Goal: Task Accomplishment & Management: Manage account settings

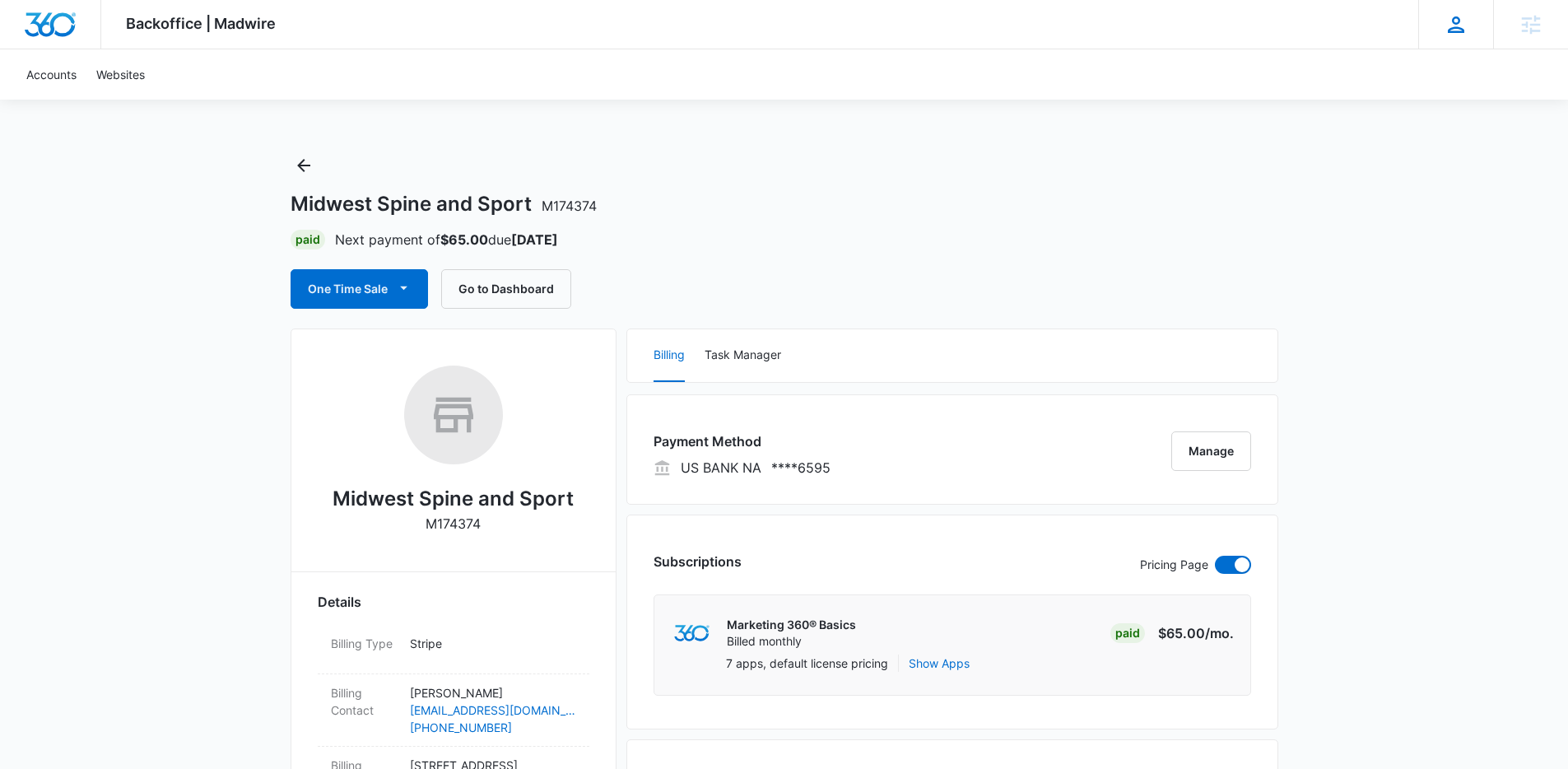
click at [1470, 29] on div "[PERSON_NAME] Gulau [EMAIL_ADDRESS][PERSON_NAME][DOMAIN_NAME] My Profile Notifi…" at bounding box center [1455, 24] width 75 height 49
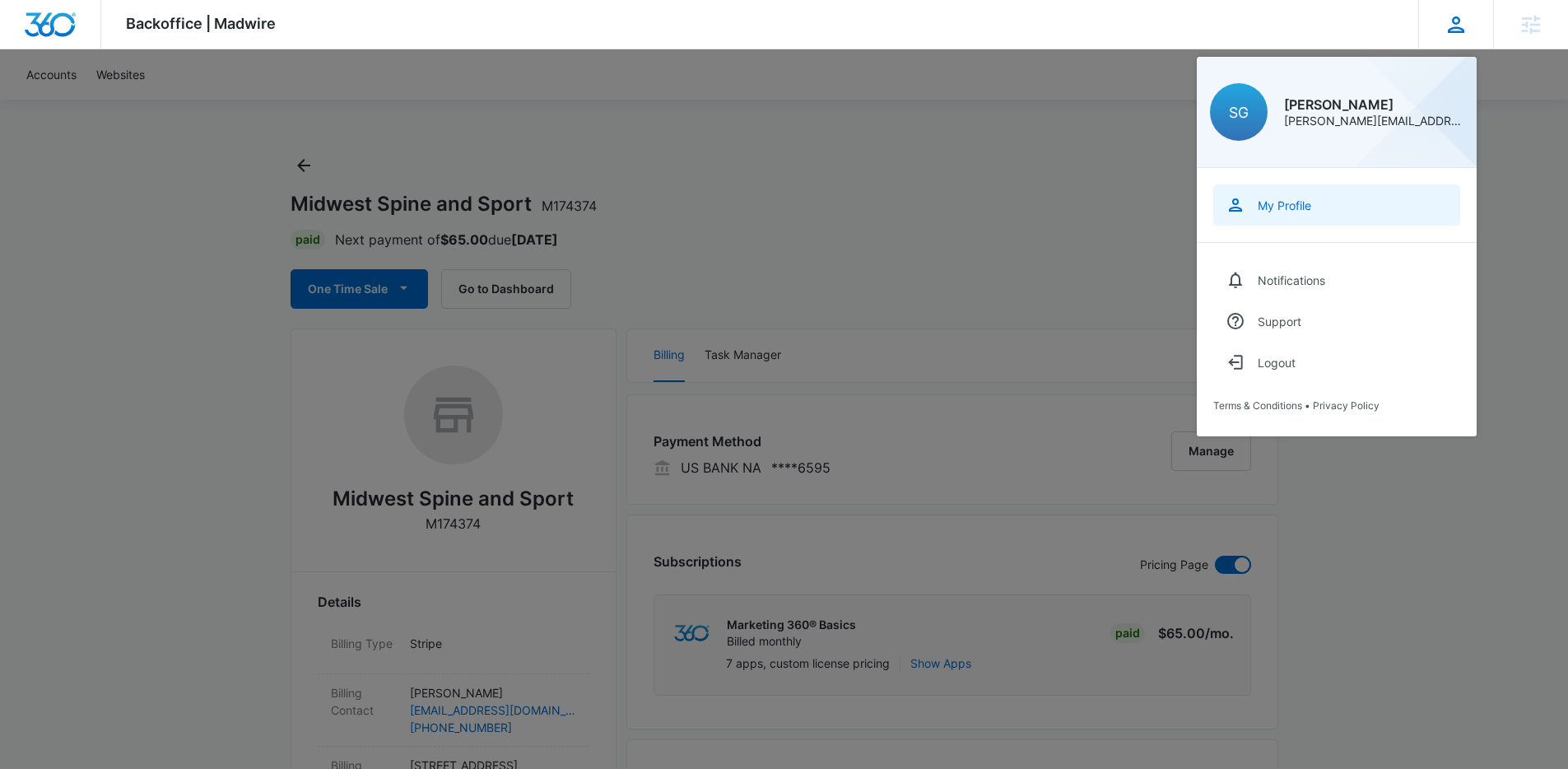
click at [1332, 209] on link "My Profile" at bounding box center [1337, 205] width 247 height 42
click at [930, 240] on div at bounding box center [784, 384] width 1568 height 769
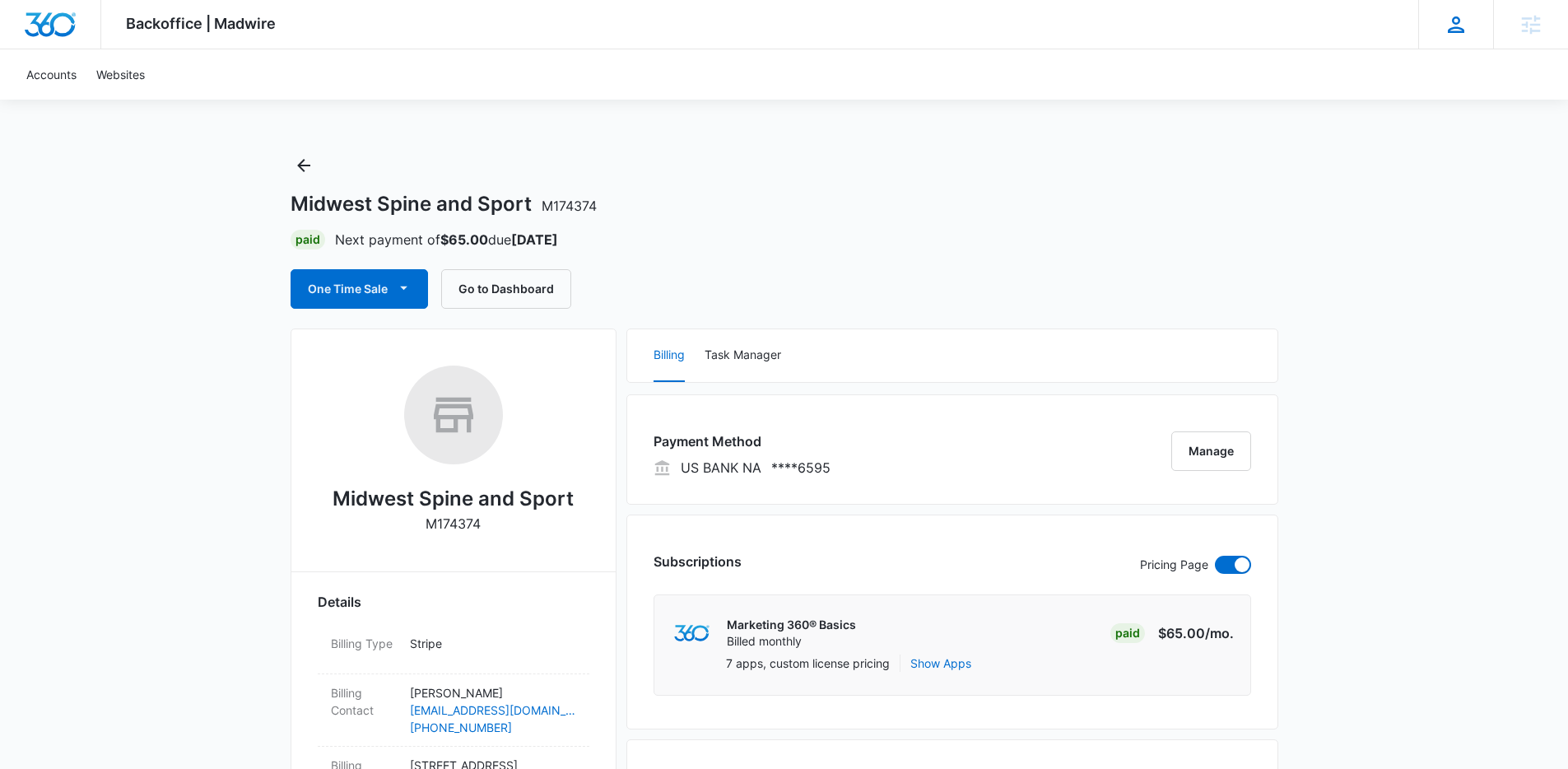
click at [1453, 19] on icon at bounding box center [1456, 25] width 25 height 25
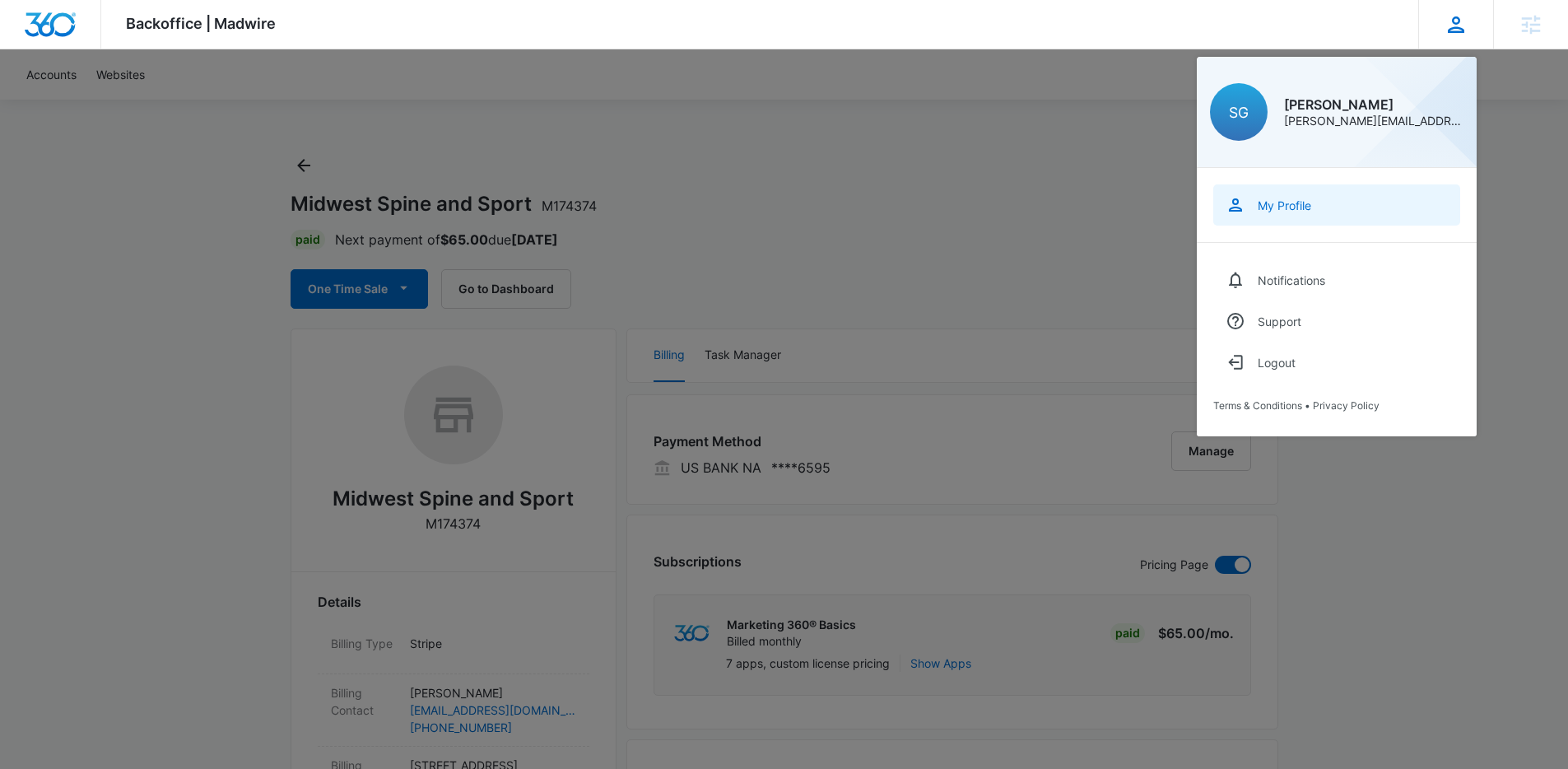
click at [1308, 210] on div "My Profile" at bounding box center [1284, 206] width 54 height 14
click at [1321, 211] on link "My Profile" at bounding box center [1337, 205] width 247 height 42
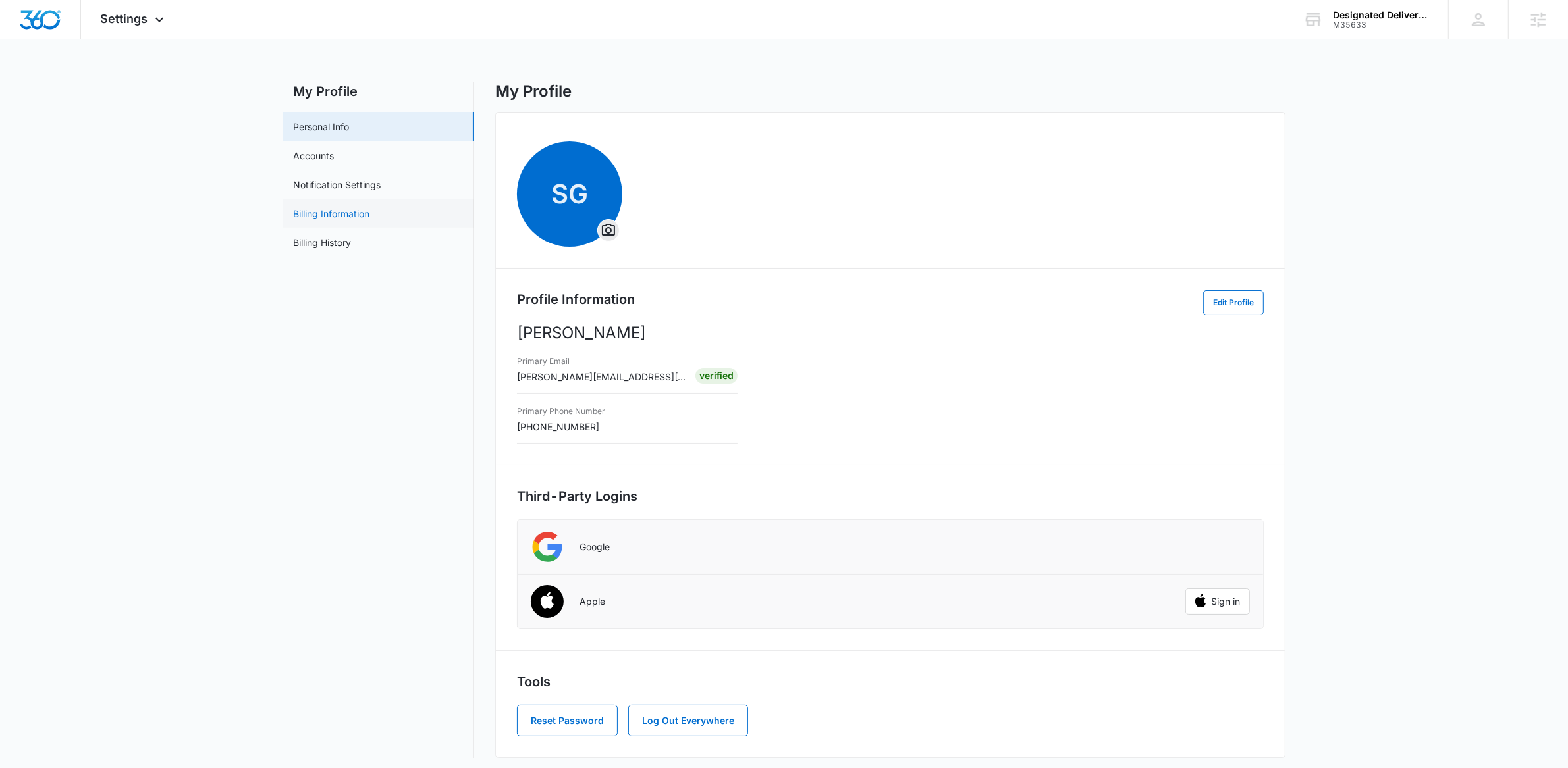
click at [341, 213] on link "Billing Information" at bounding box center [332, 214] width 76 height 14
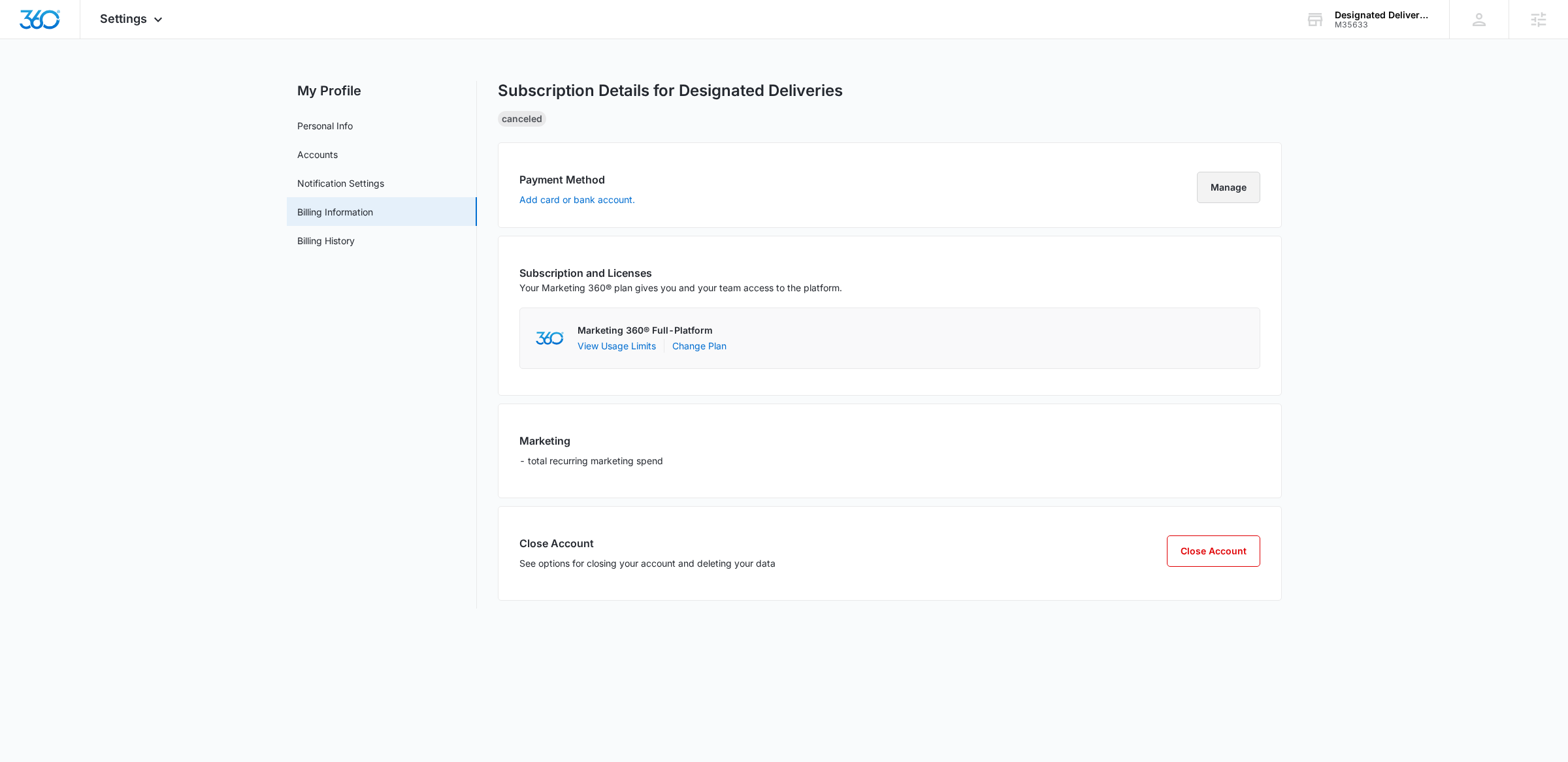
click at [1217, 184] on button "Manage" at bounding box center [1229, 187] width 63 height 32
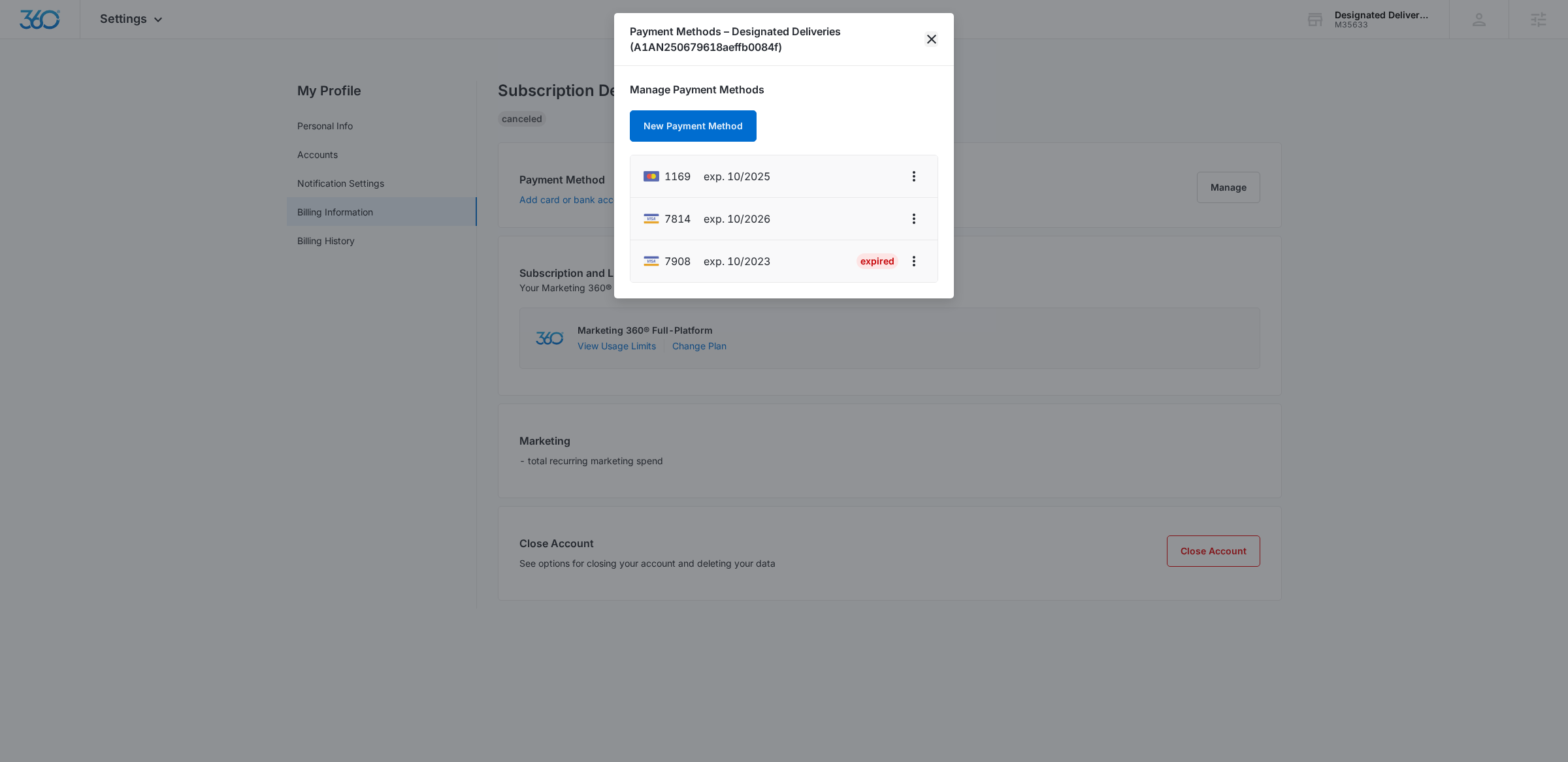
click at [927, 37] on icon "close" at bounding box center [931, 39] width 15 height 15
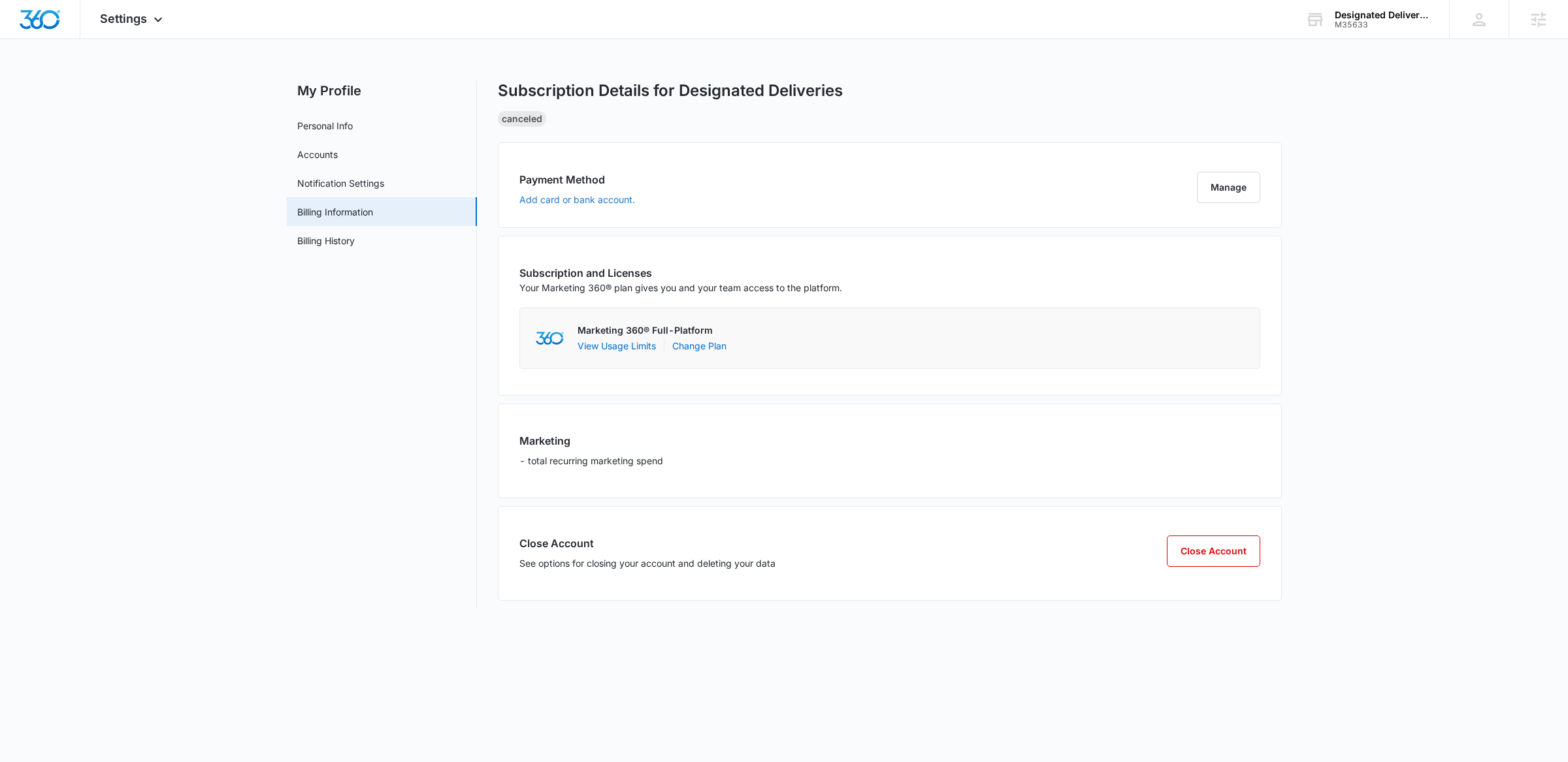
click at [589, 203] on button "Add card or bank account." at bounding box center [577, 200] width 116 height 9
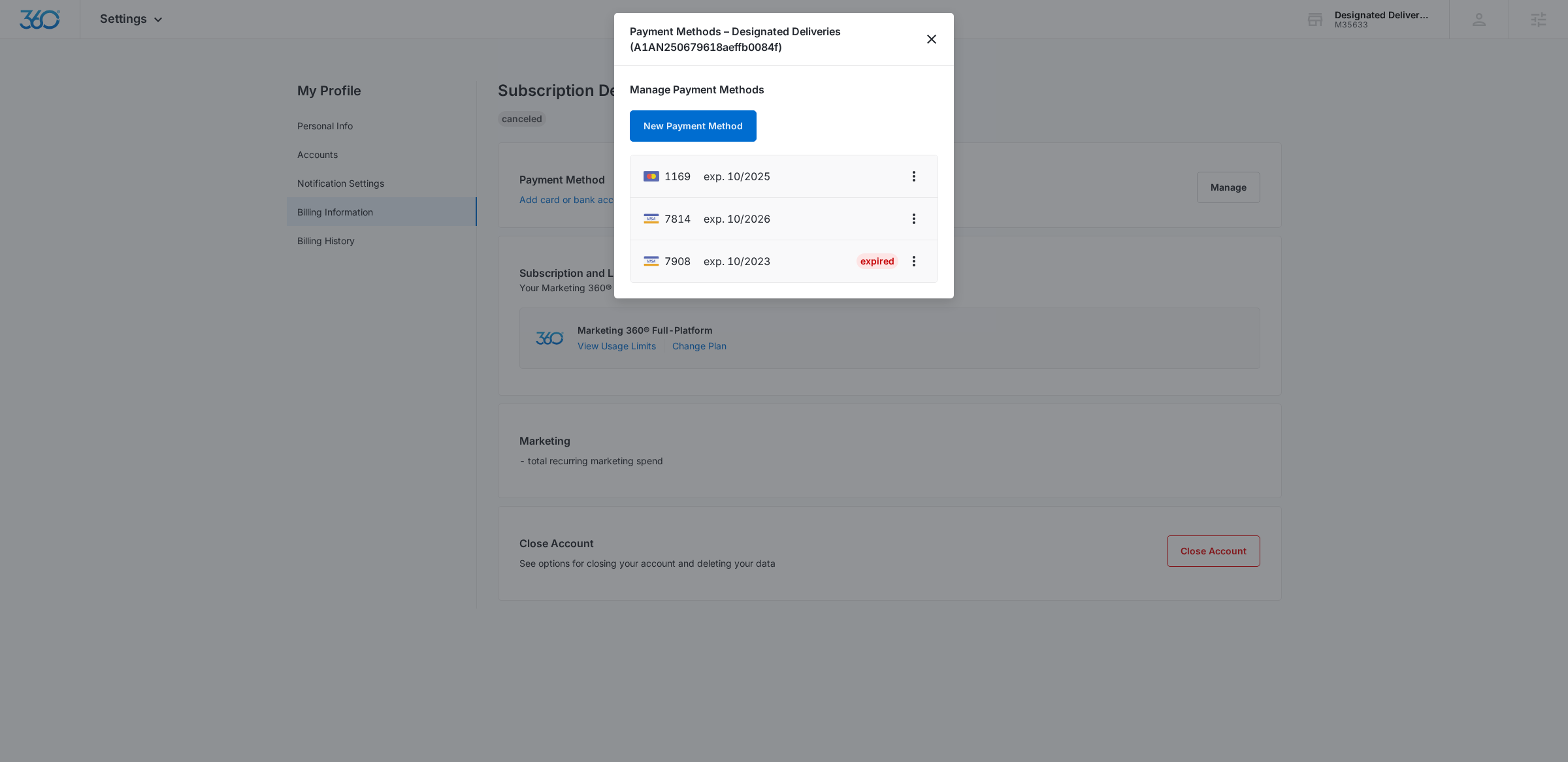
click at [968, 49] on div at bounding box center [784, 381] width 1568 height 762
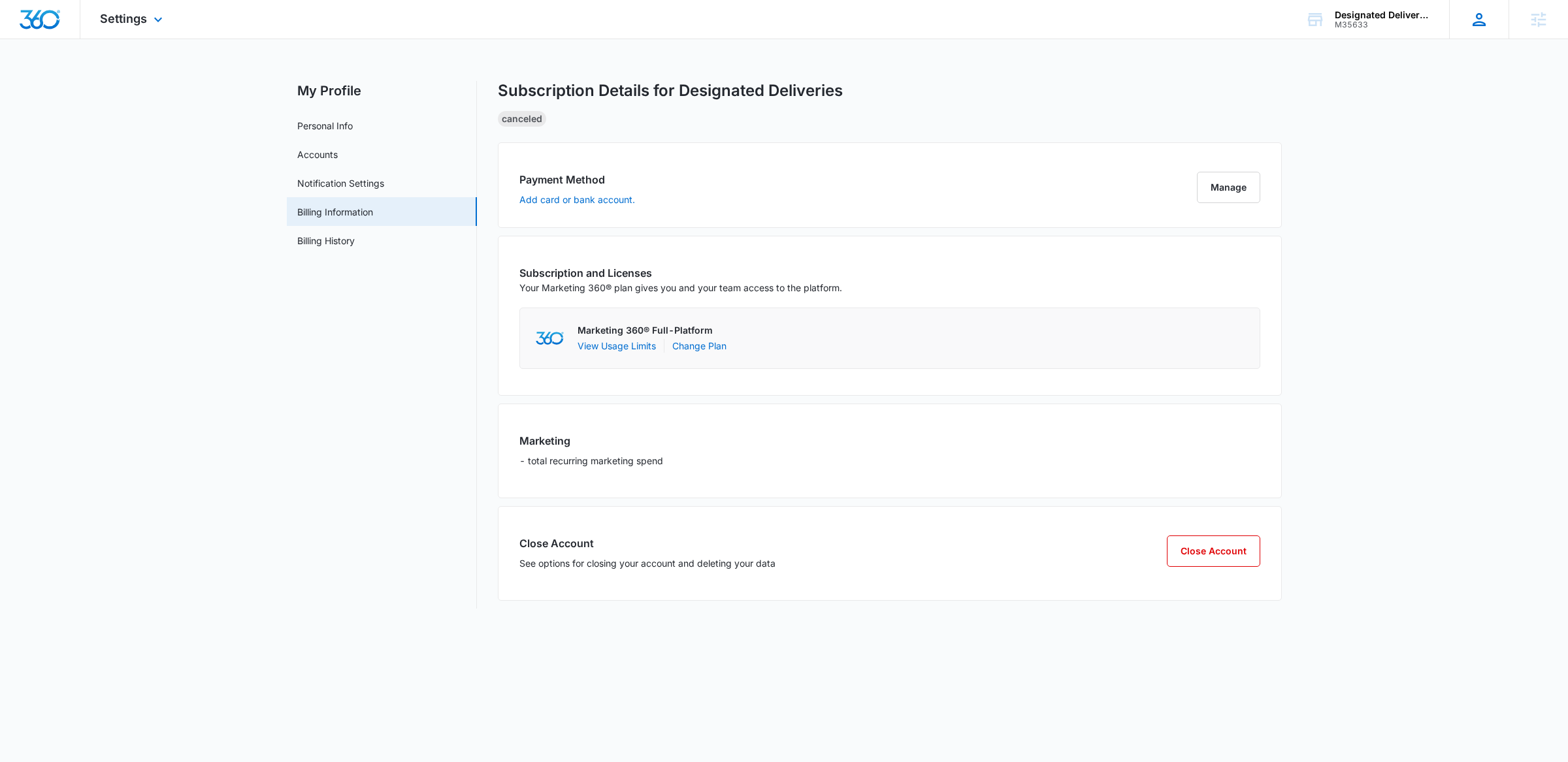
click at [1478, 20] on icon at bounding box center [1479, 20] width 20 height 20
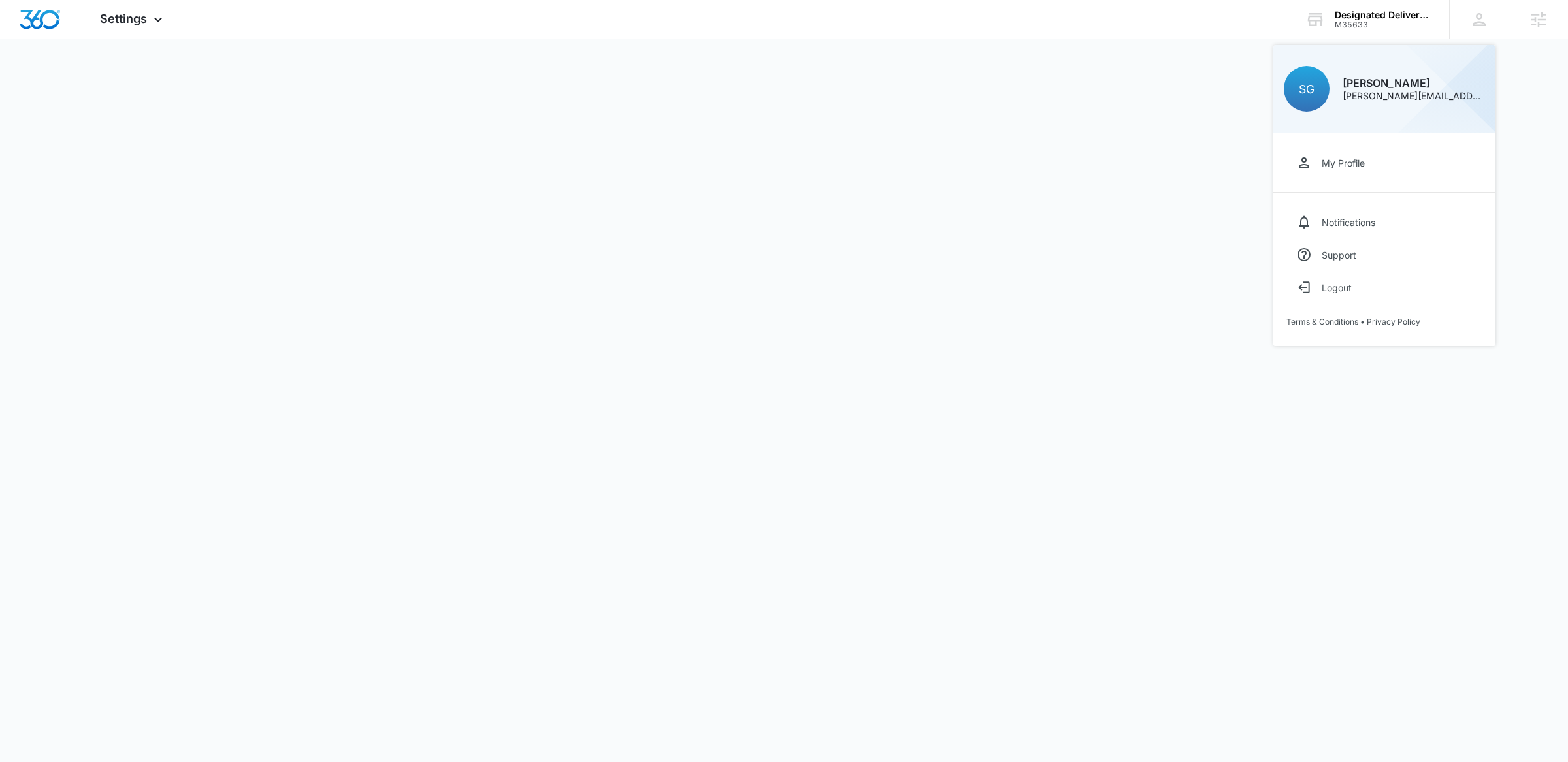
click at [1489, 427] on div at bounding box center [784, 381] width 1568 height 762
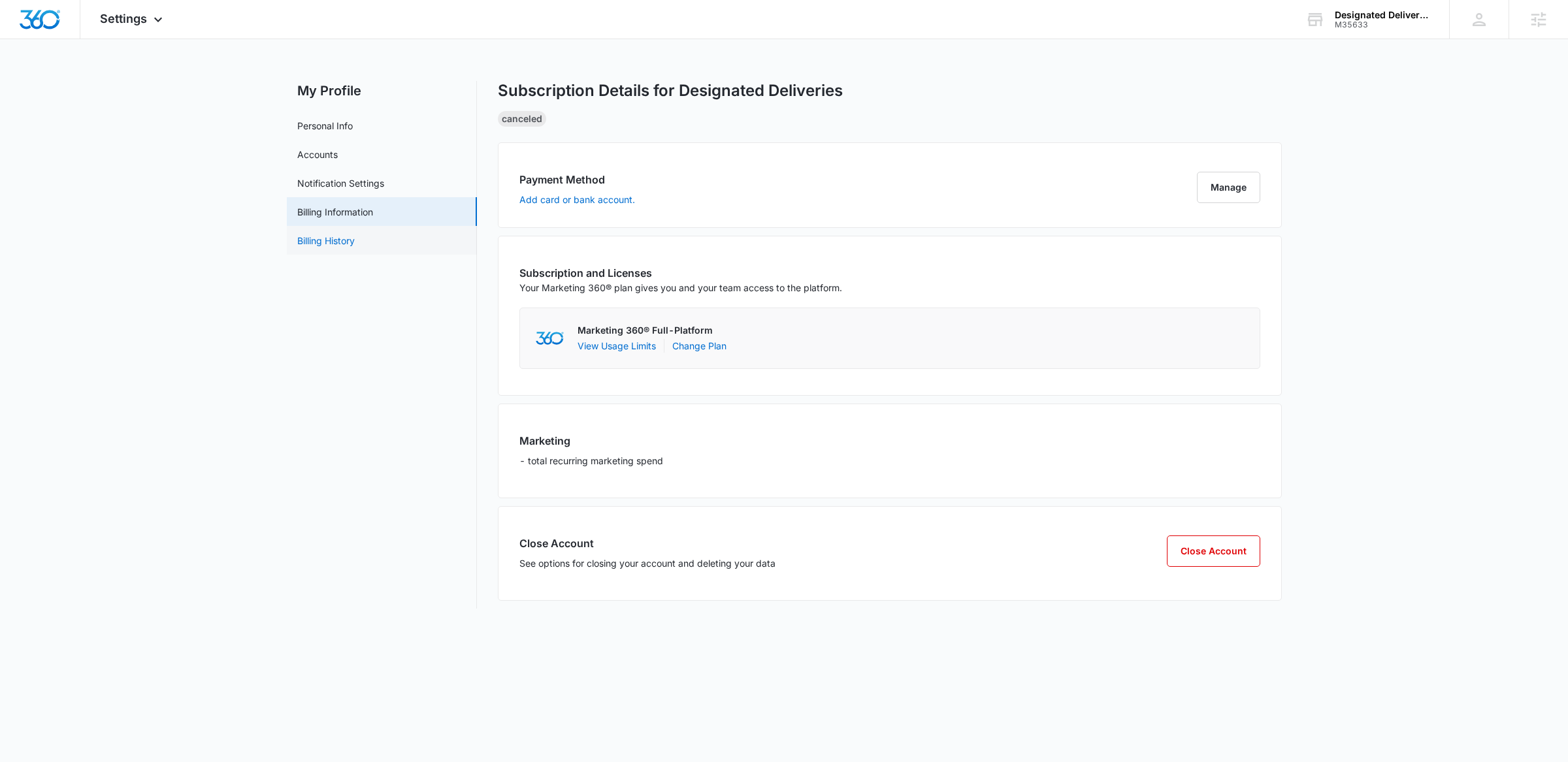
click at [342, 242] on link "Billing History" at bounding box center [326, 241] width 58 height 14
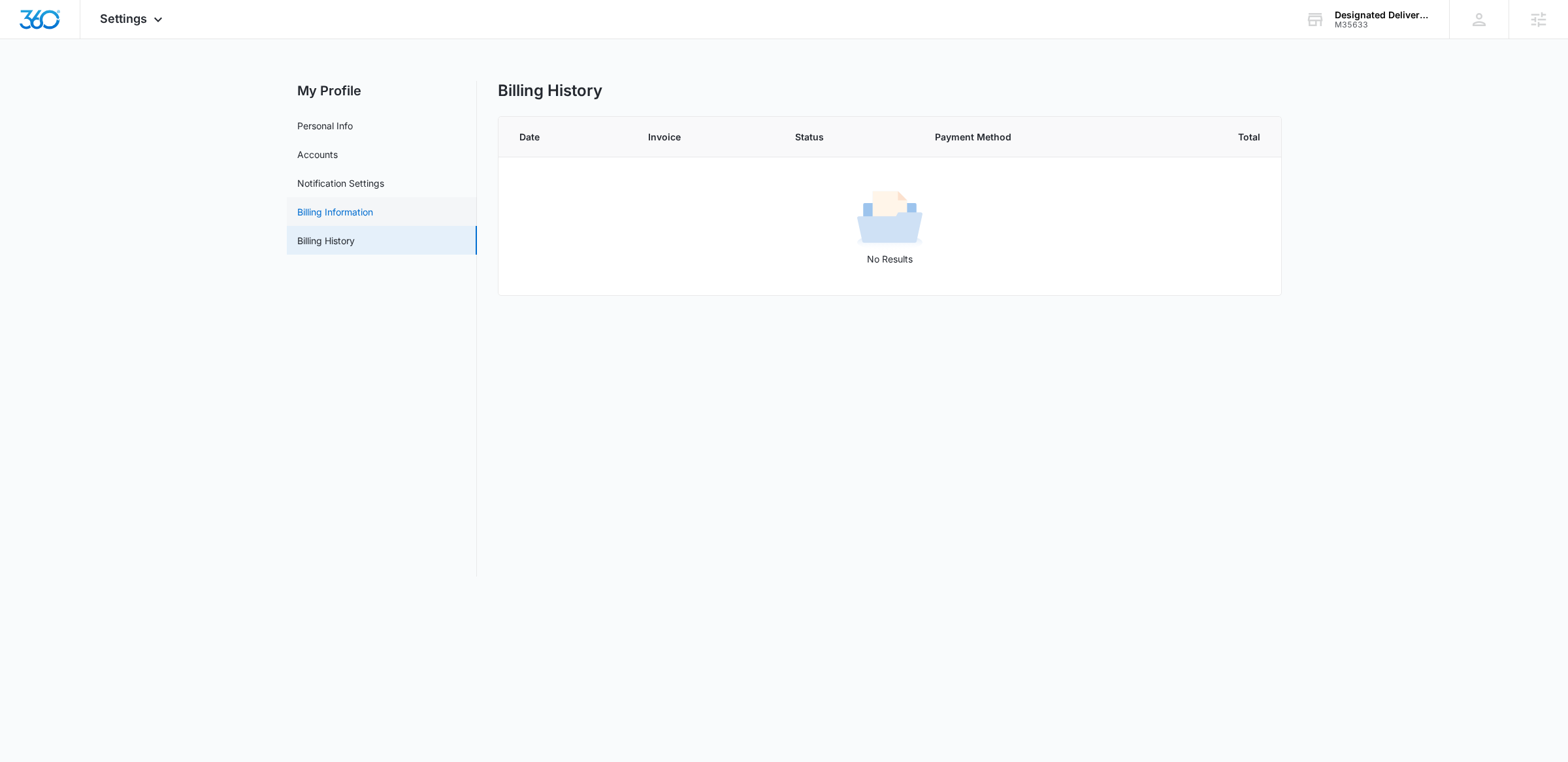
click at [350, 218] on link "Billing Information" at bounding box center [335, 212] width 76 height 14
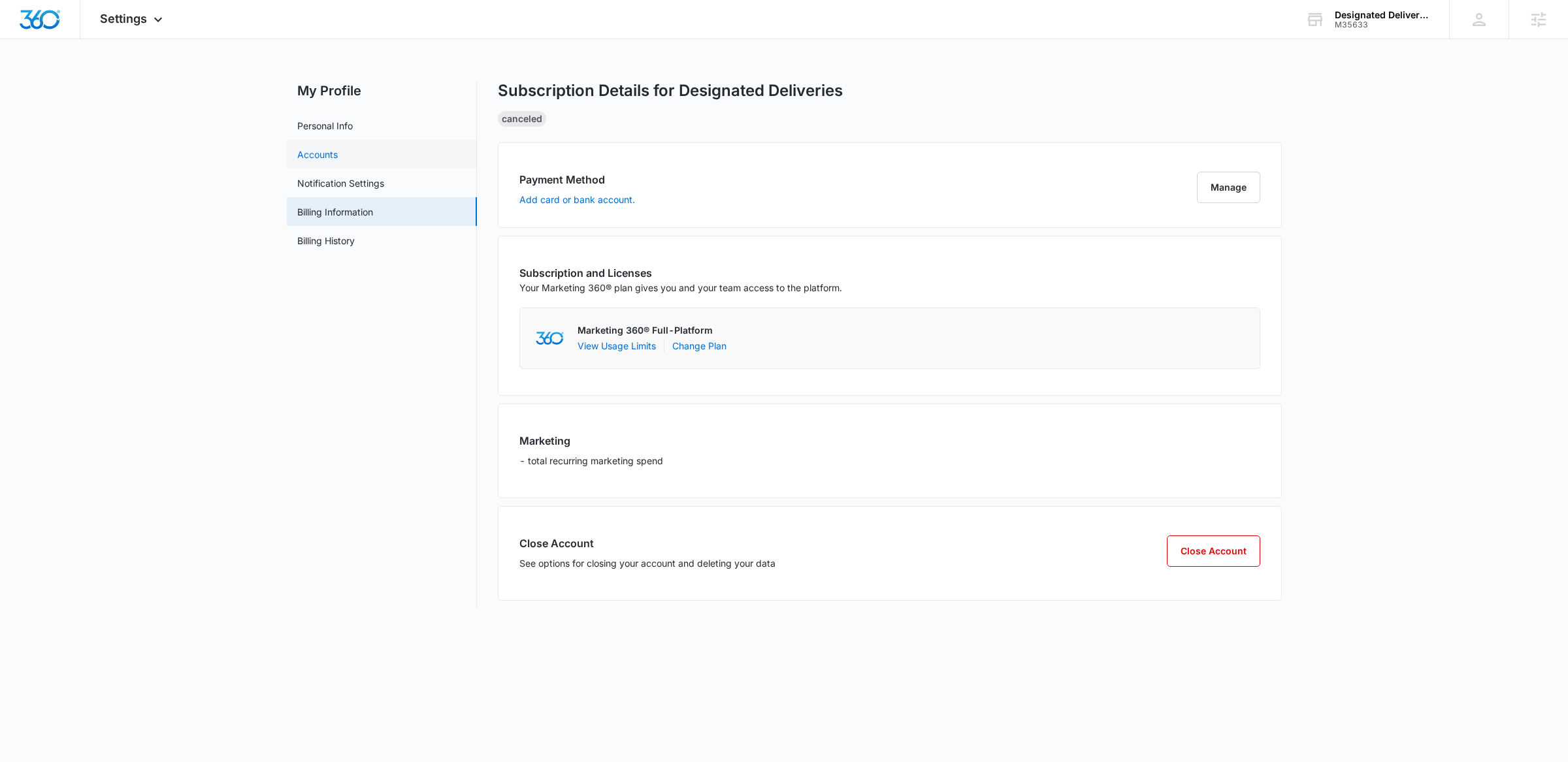
click at [338, 149] on link "Accounts" at bounding box center [318, 155] width 41 height 14
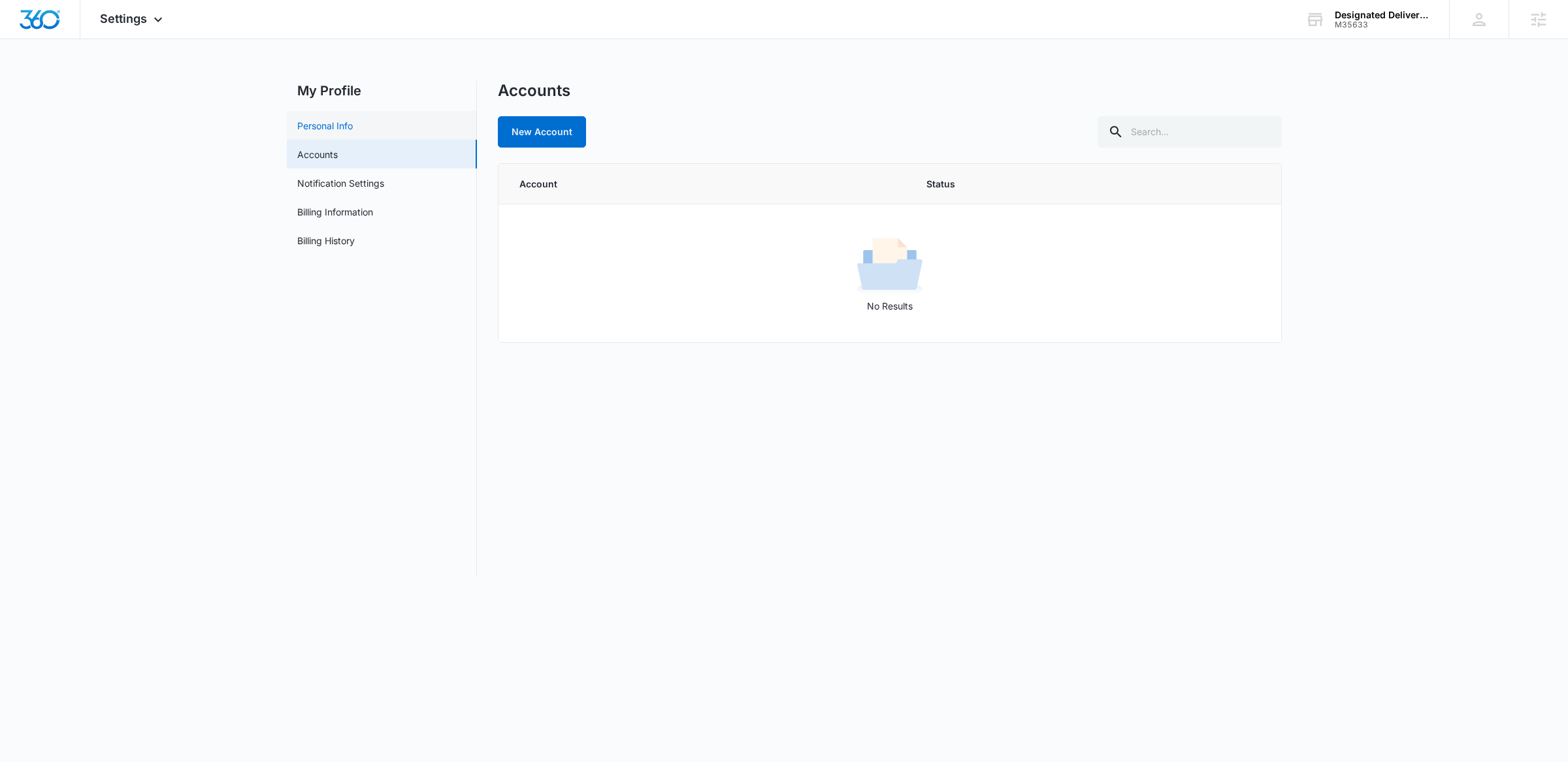
click at [330, 119] on link "Personal Info" at bounding box center [325, 126] width 55 height 14
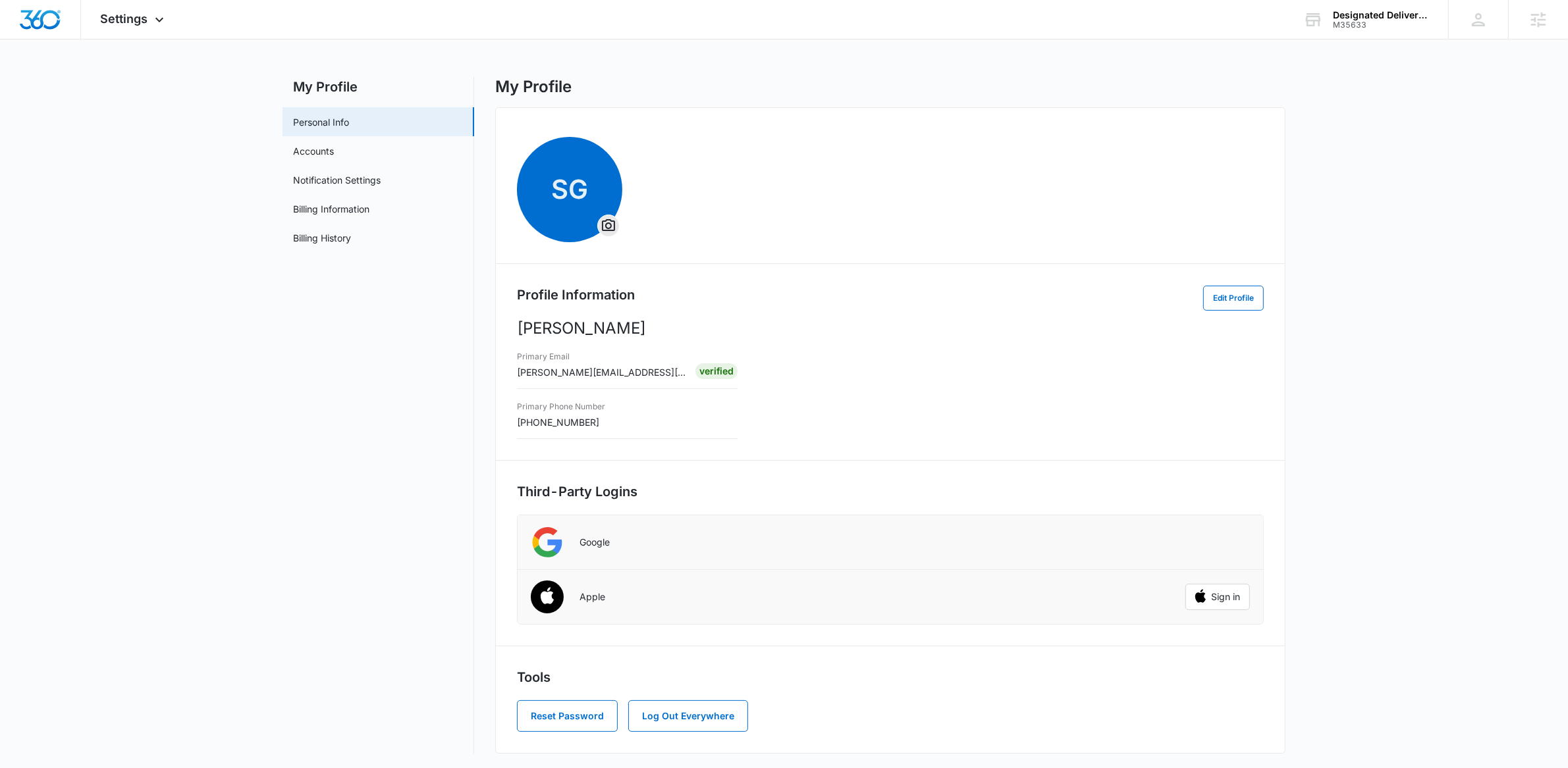
scroll to position [7, 0]
click at [338, 206] on link "Billing Information" at bounding box center [332, 208] width 76 height 14
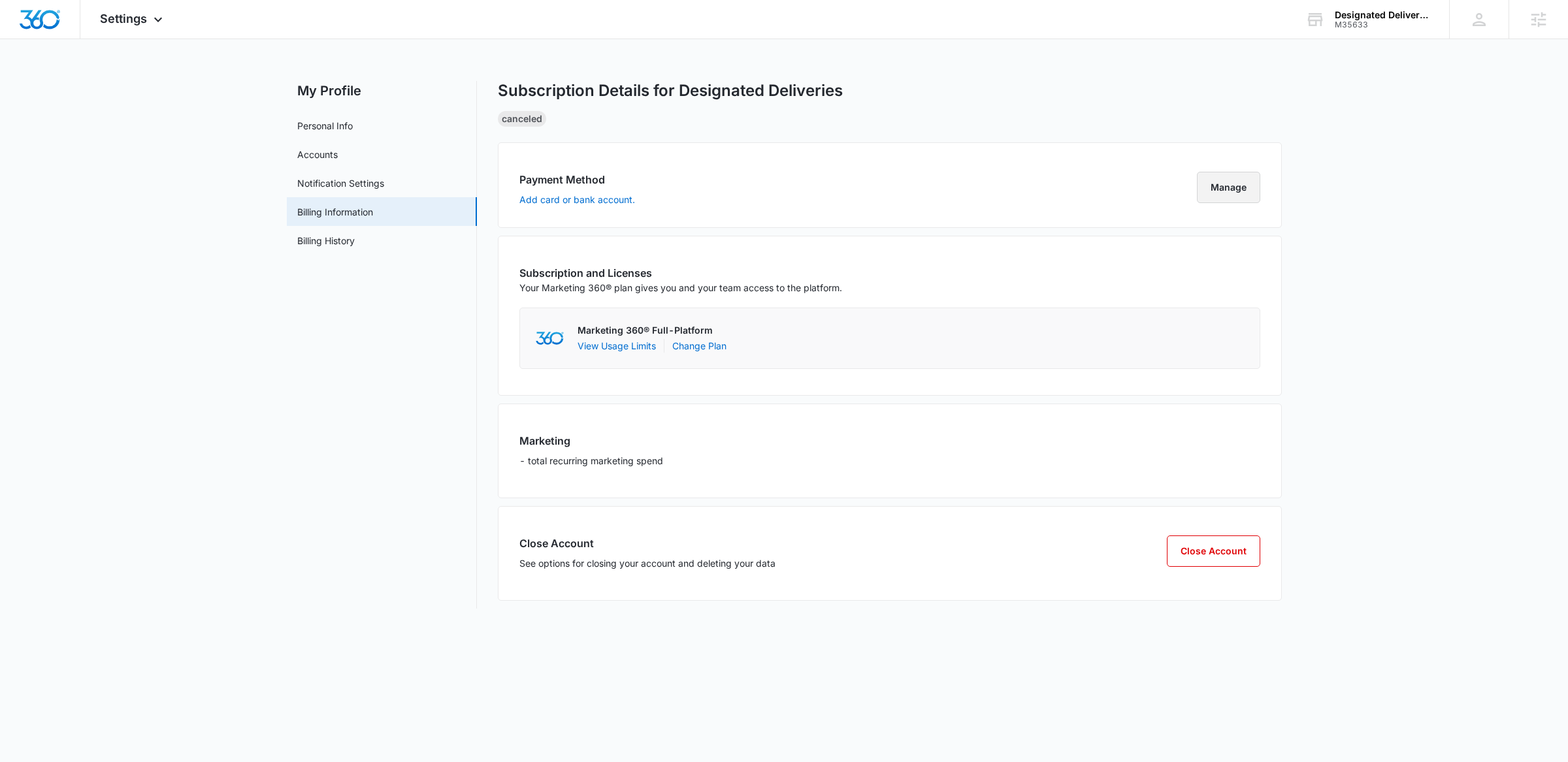
click at [1213, 182] on button "Manage" at bounding box center [1229, 187] width 63 height 32
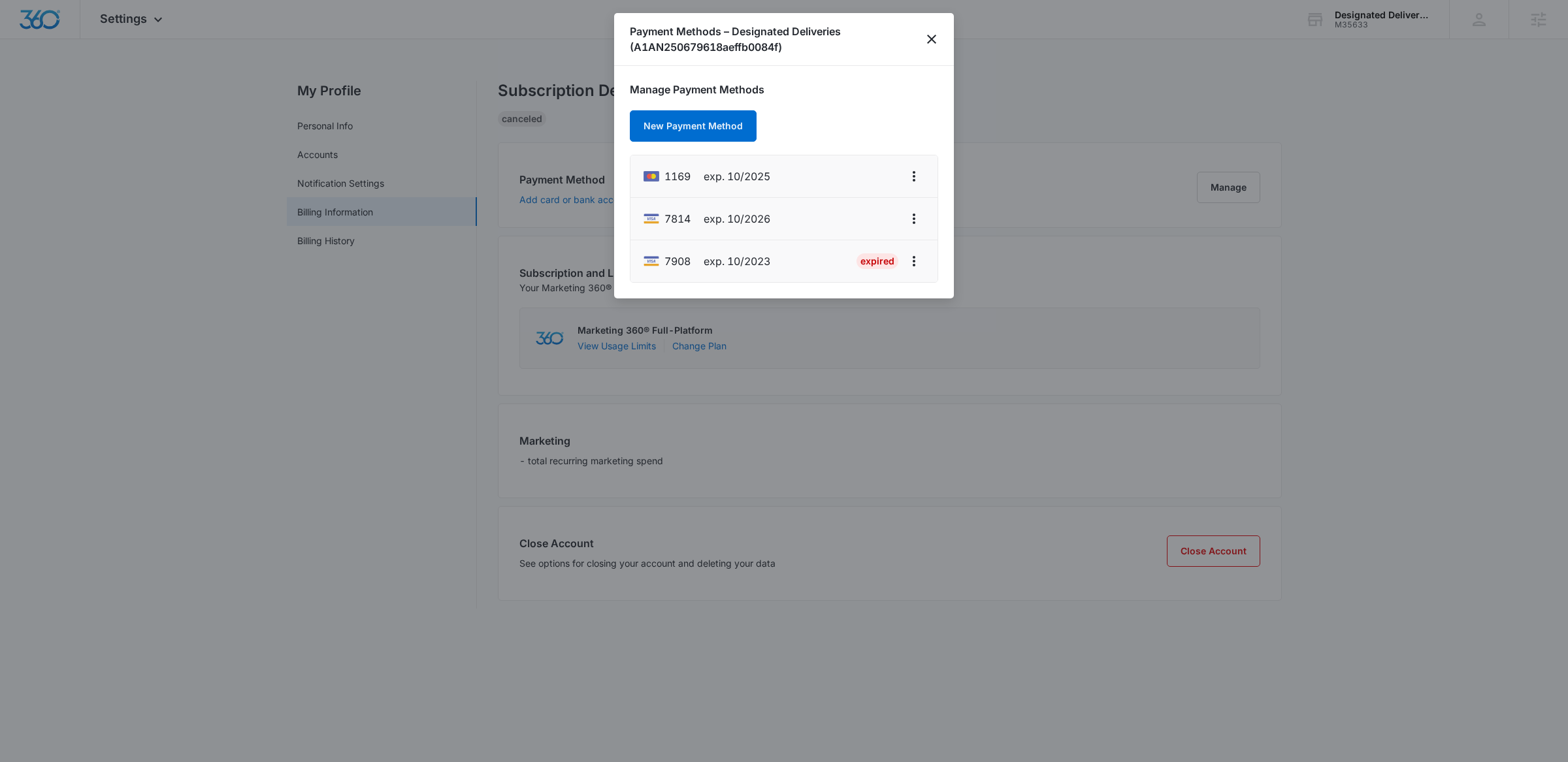
click at [922, 32] on h1 "Payment Methods – Designated Deliveries (A1AN250679618aeffb0084f)" at bounding box center [777, 39] width 295 height 32
click at [931, 34] on icon "close" at bounding box center [931, 39] width 15 height 15
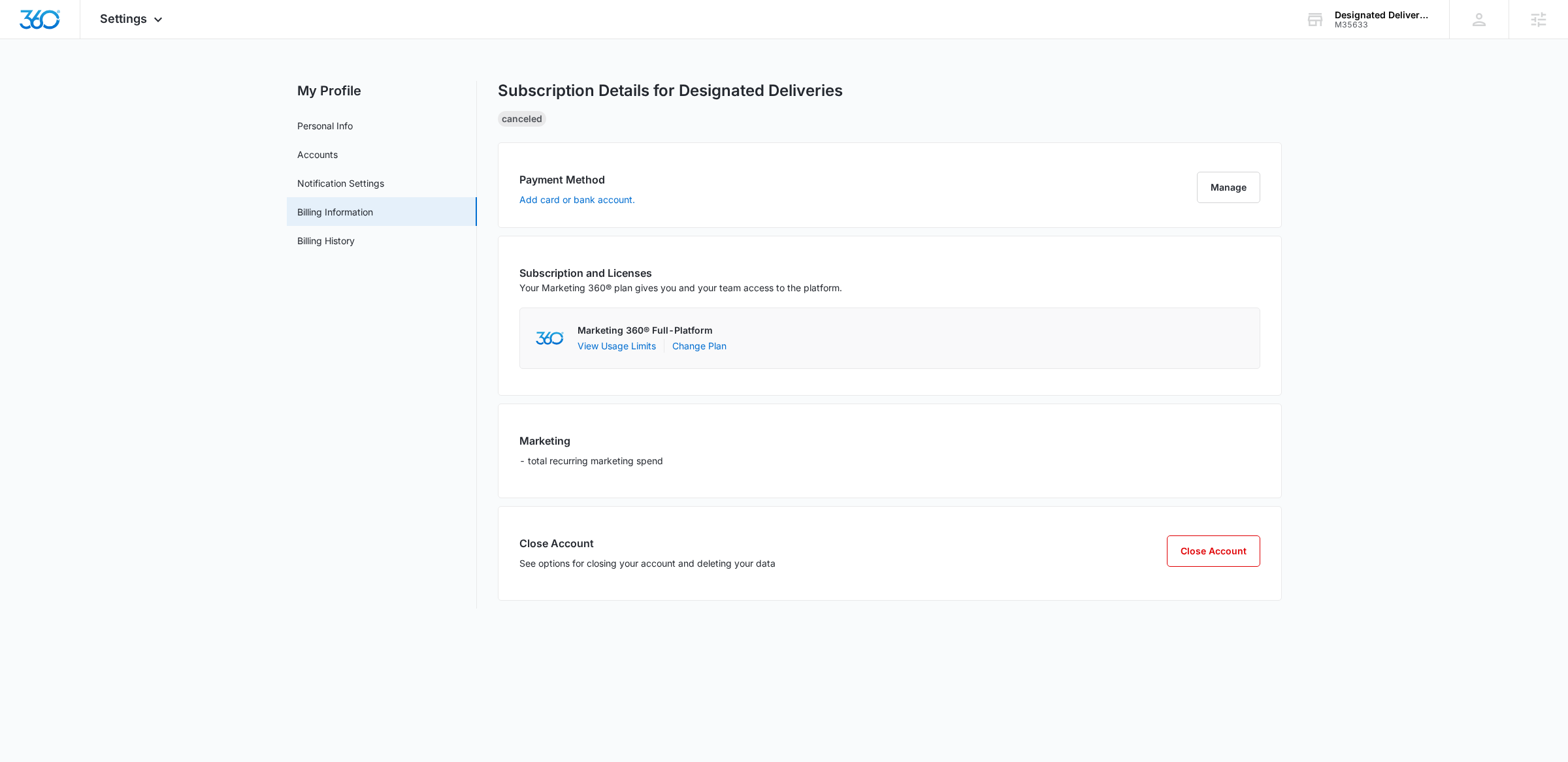
click at [1335, 218] on main "My Profile Personal Info Accounts Notification Settings Billing Information Bil…" at bounding box center [784, 353] width 1568 height 543
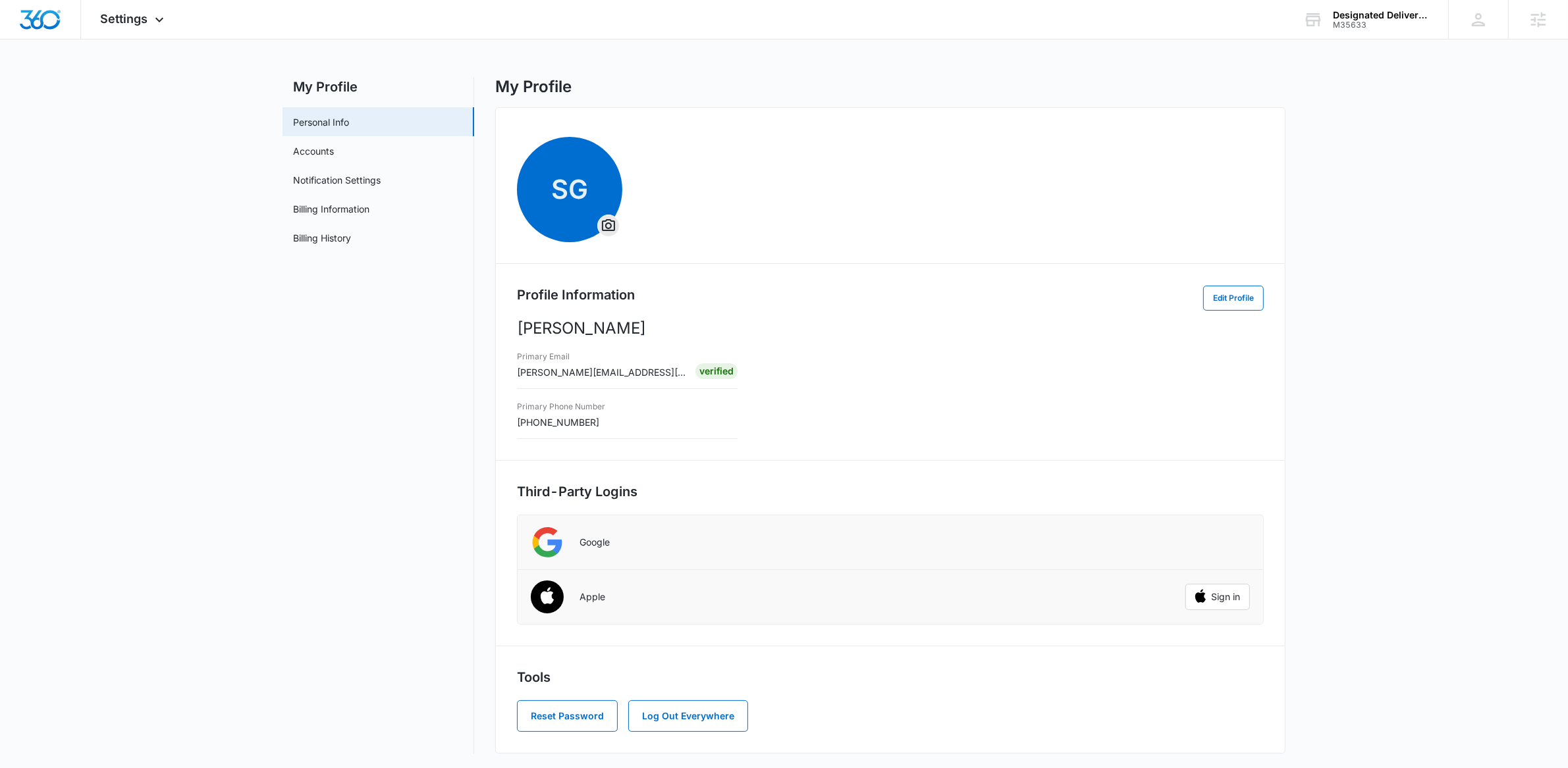
scroll to position [7, 0]
click at [329, 150] on link "Accounts" at bounding box center [314, 150] width 41 height 14
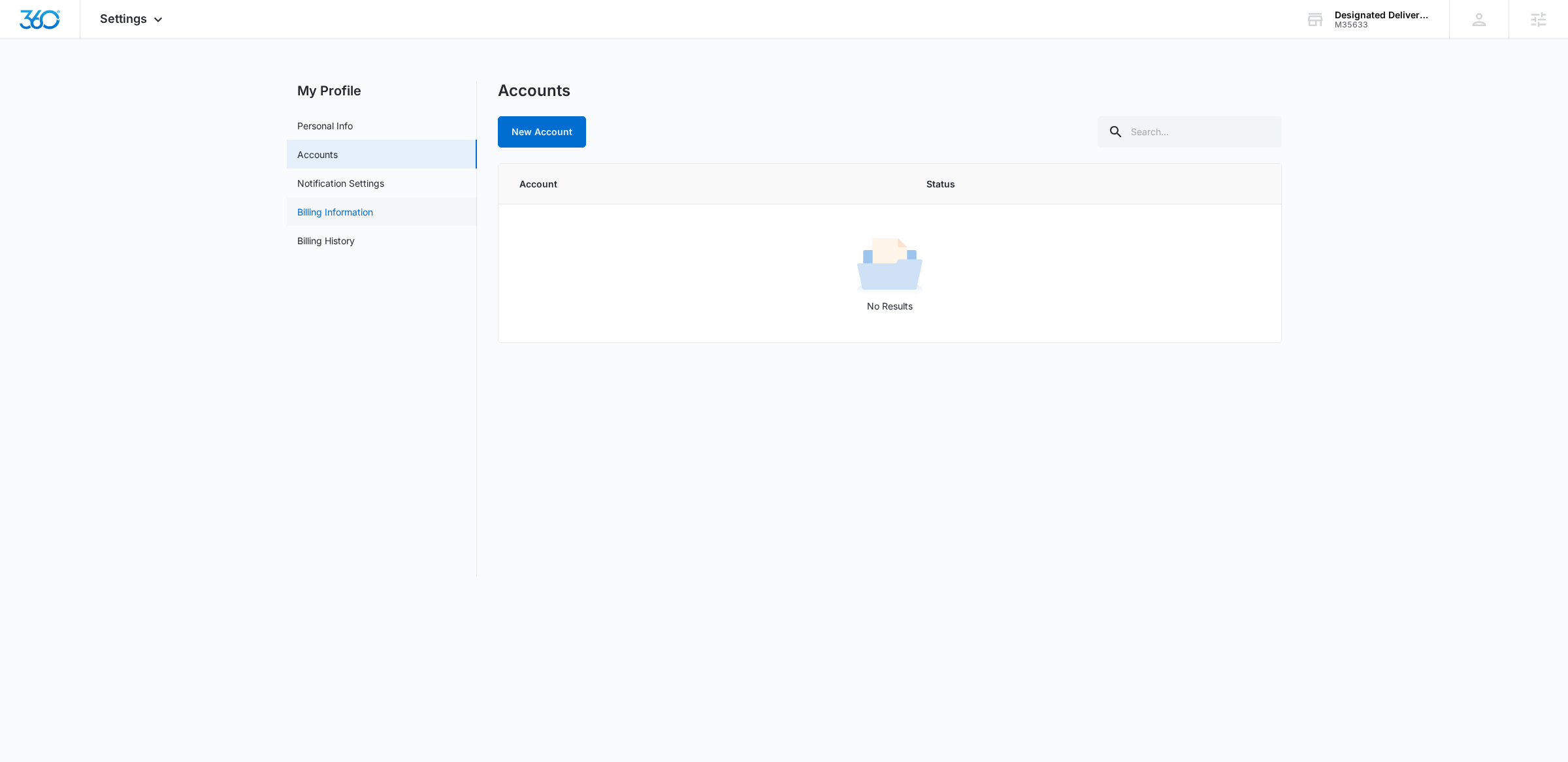
click at [356, 216] on link "Billing Information" at bounding box center [335, 212] width 76 height 14
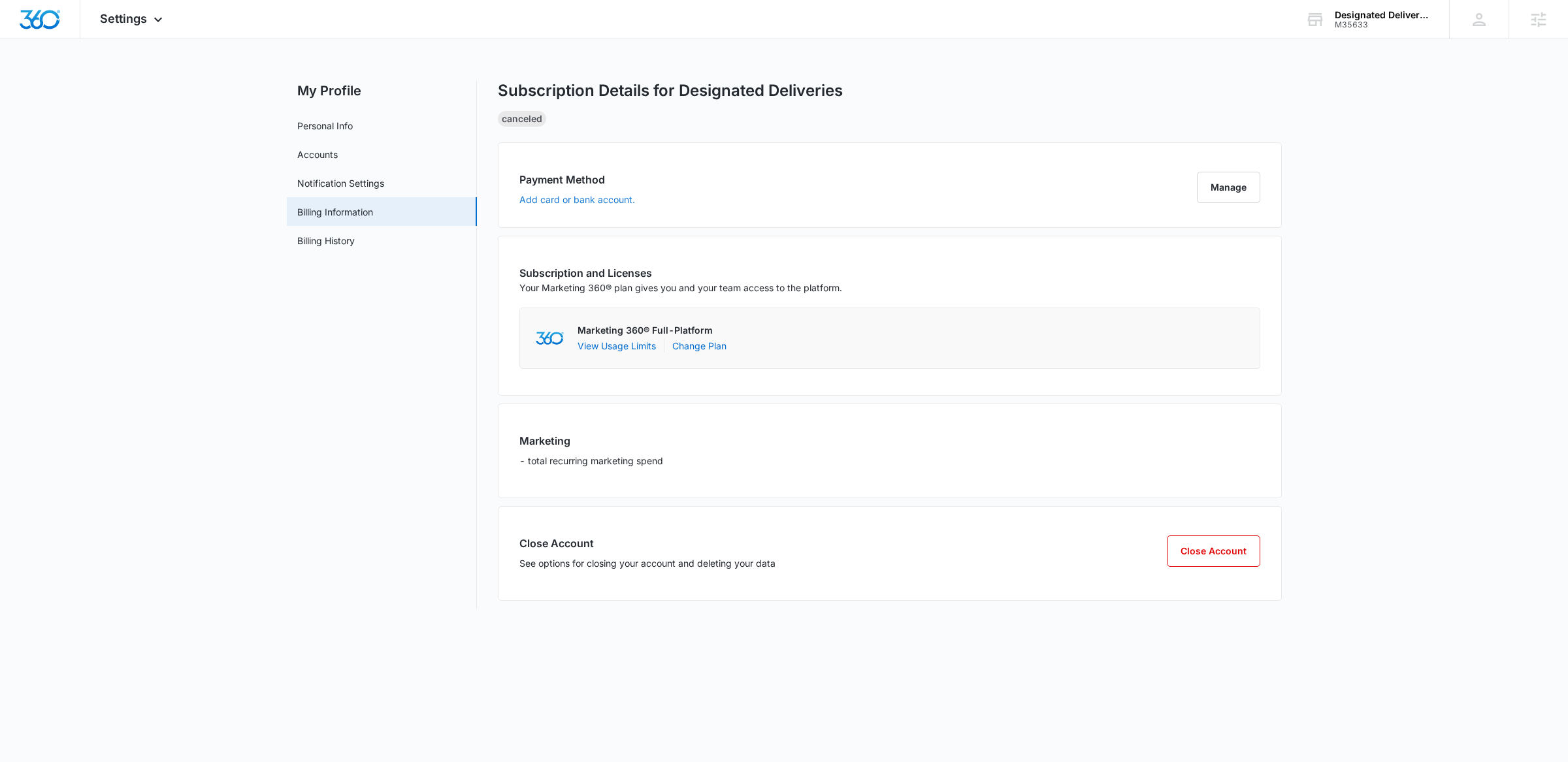
click at [595, 196] on button "Add card or bank account." at bounding box center [577, 200] width 116 height 9
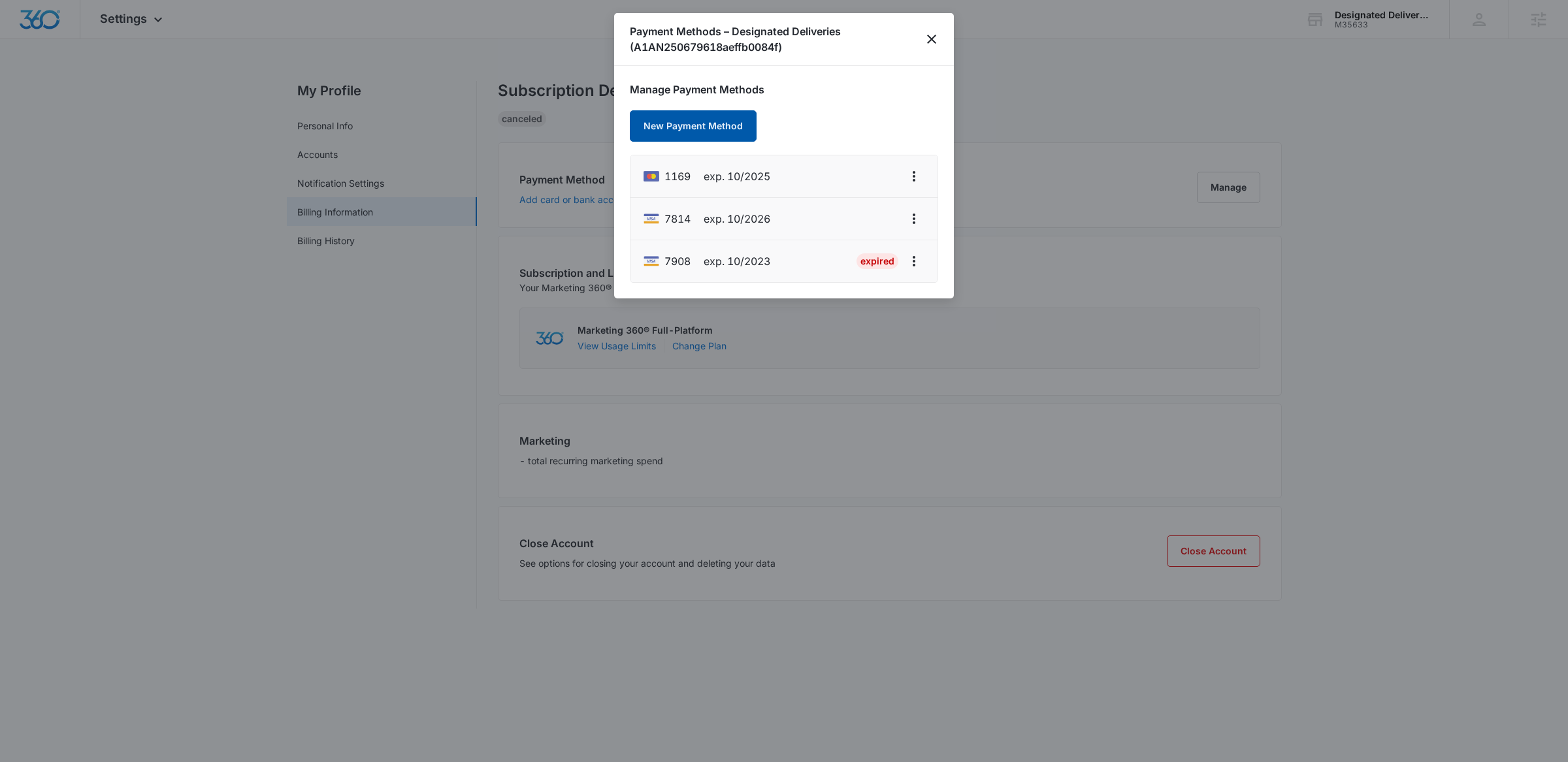
click at [708, 124] on button "New Payment Method" at bounding box center [693, 125] width 127 height 32
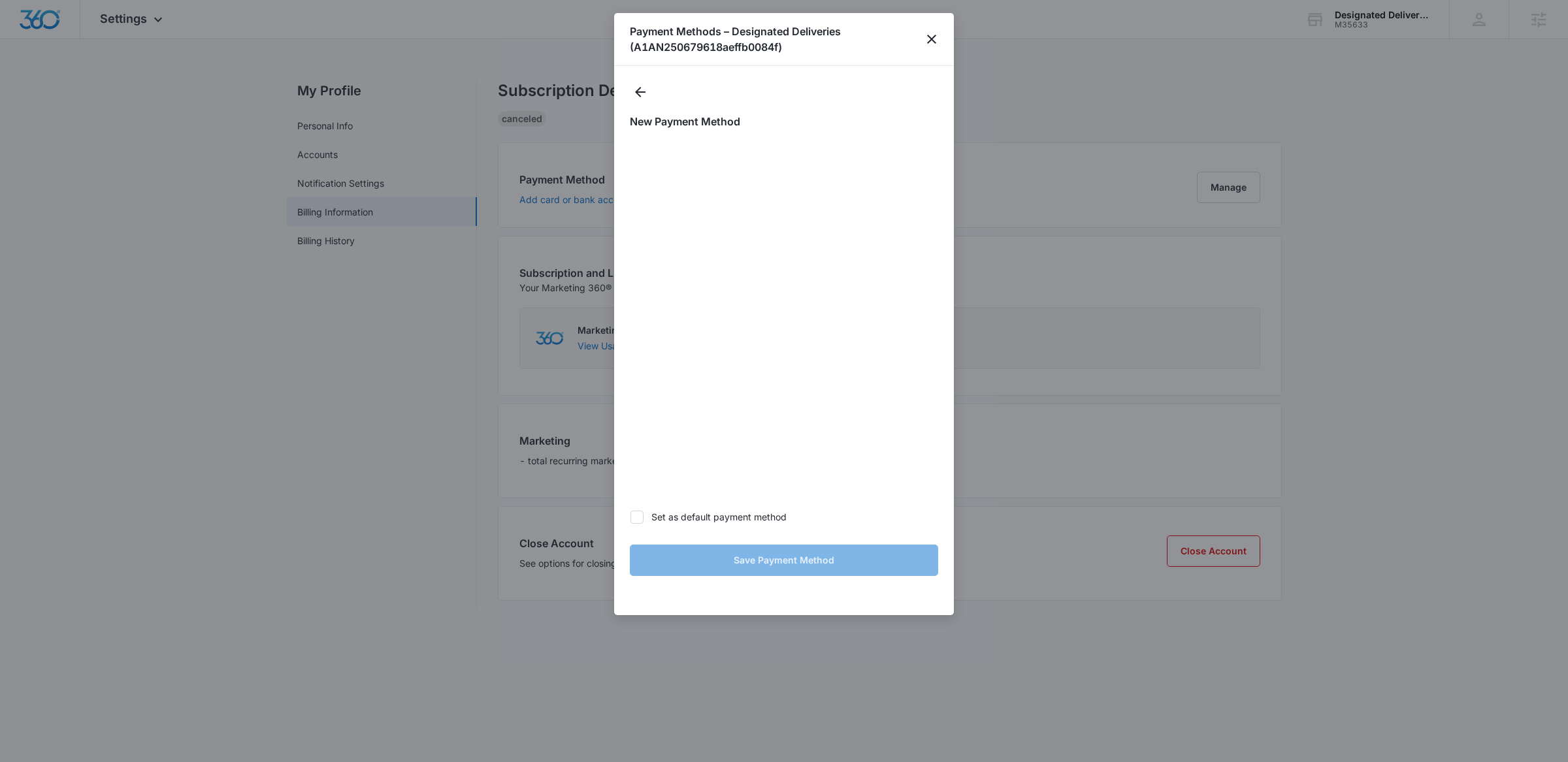
click at [818, 67] on div "New Payment Method Set as default payment method Save Payment Method" at bounding box center [784, 341] width 340 height 550
click at [866, 79] on div "New Payment Method Set as default payment method Save Payment Method" at bounding box center [784, 341] width 340 height 550
click at [1281, 149] on div at bounding box center [784, 381] width 1568 height 762
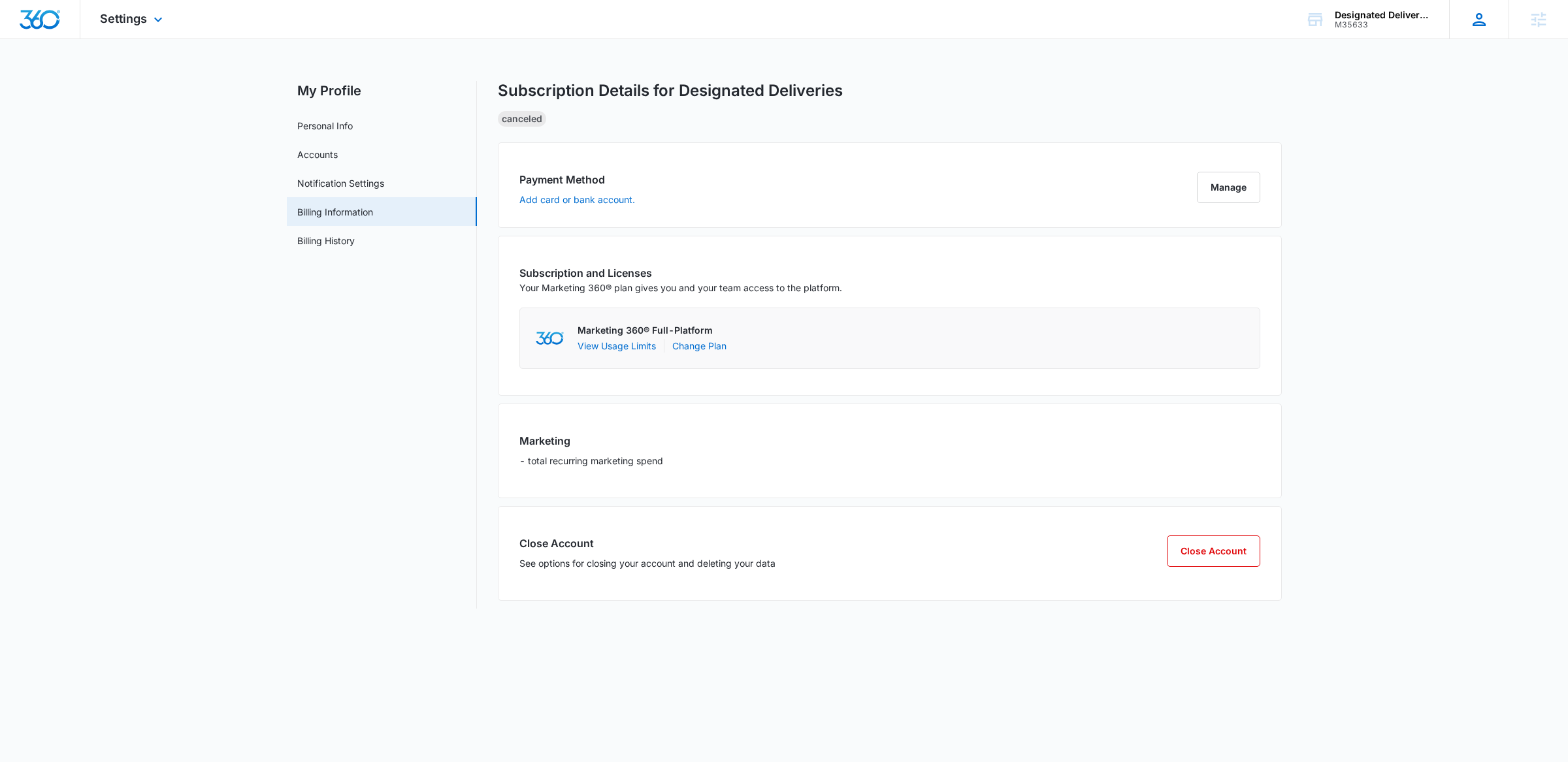
click at [1466, 24] on div "[PERSON_NAME] Gulau [EMAIL_ADDRESS][PERSON_NAME][DOMAIN_NAME] My Profile Notifi…" at bounding box center [1479, 19] width 60 height 39
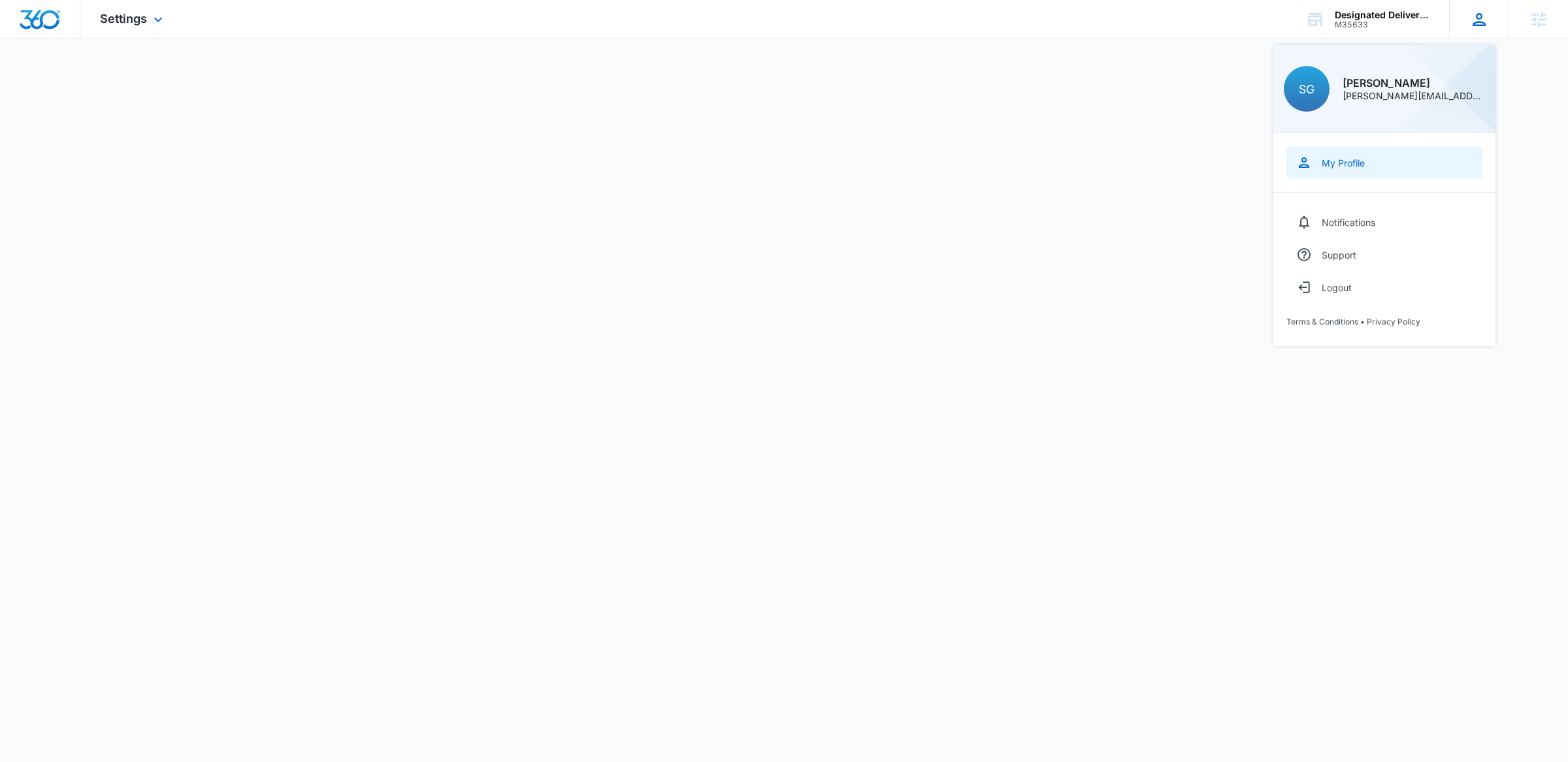
click at [1386, 161] on link "My Profile" at bounding box center [1385, 163] width 196 height 33
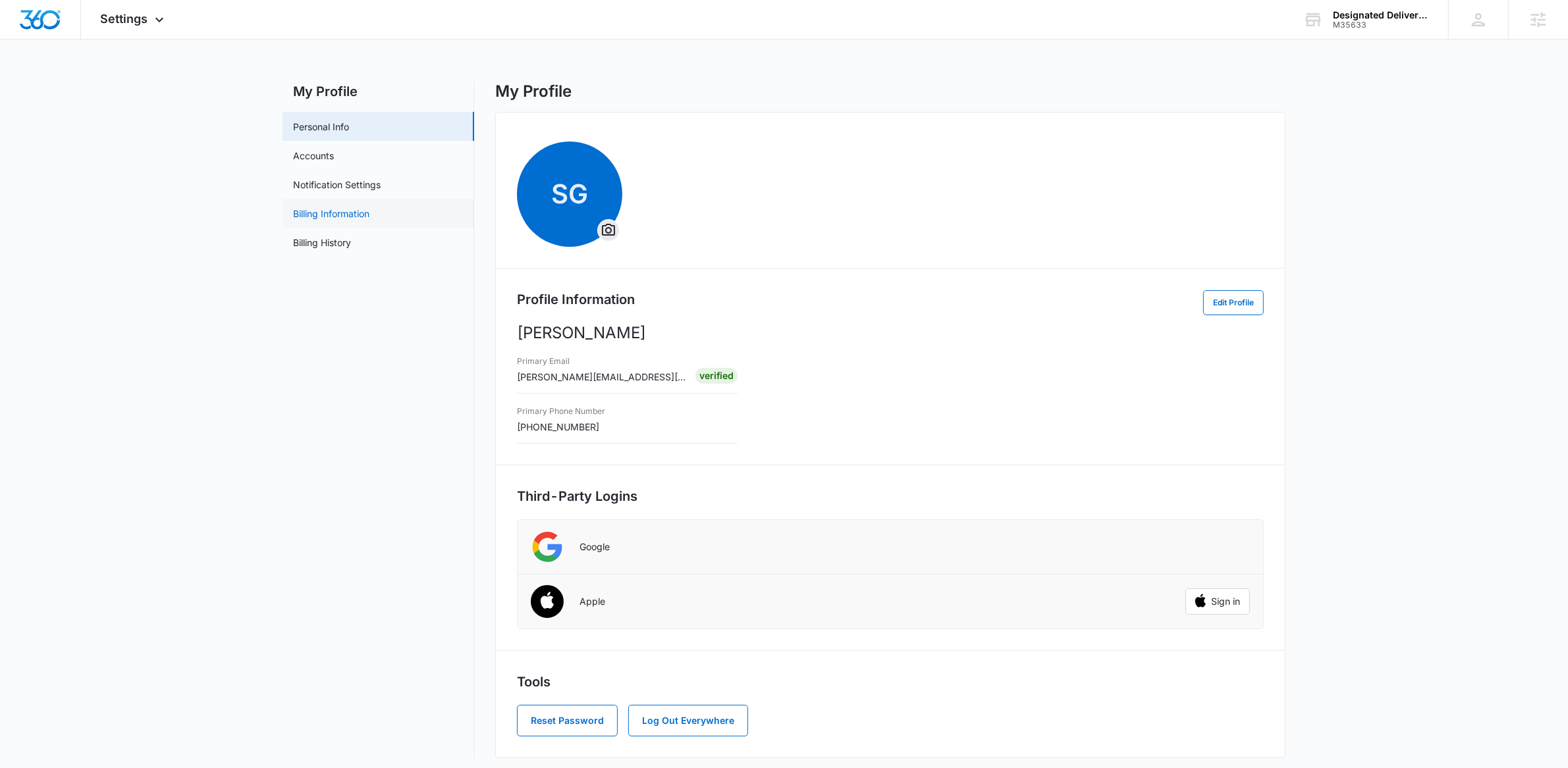
click at [351, 214] on link "Billing Information" at bounding box center [332, 214] width 76 height 14
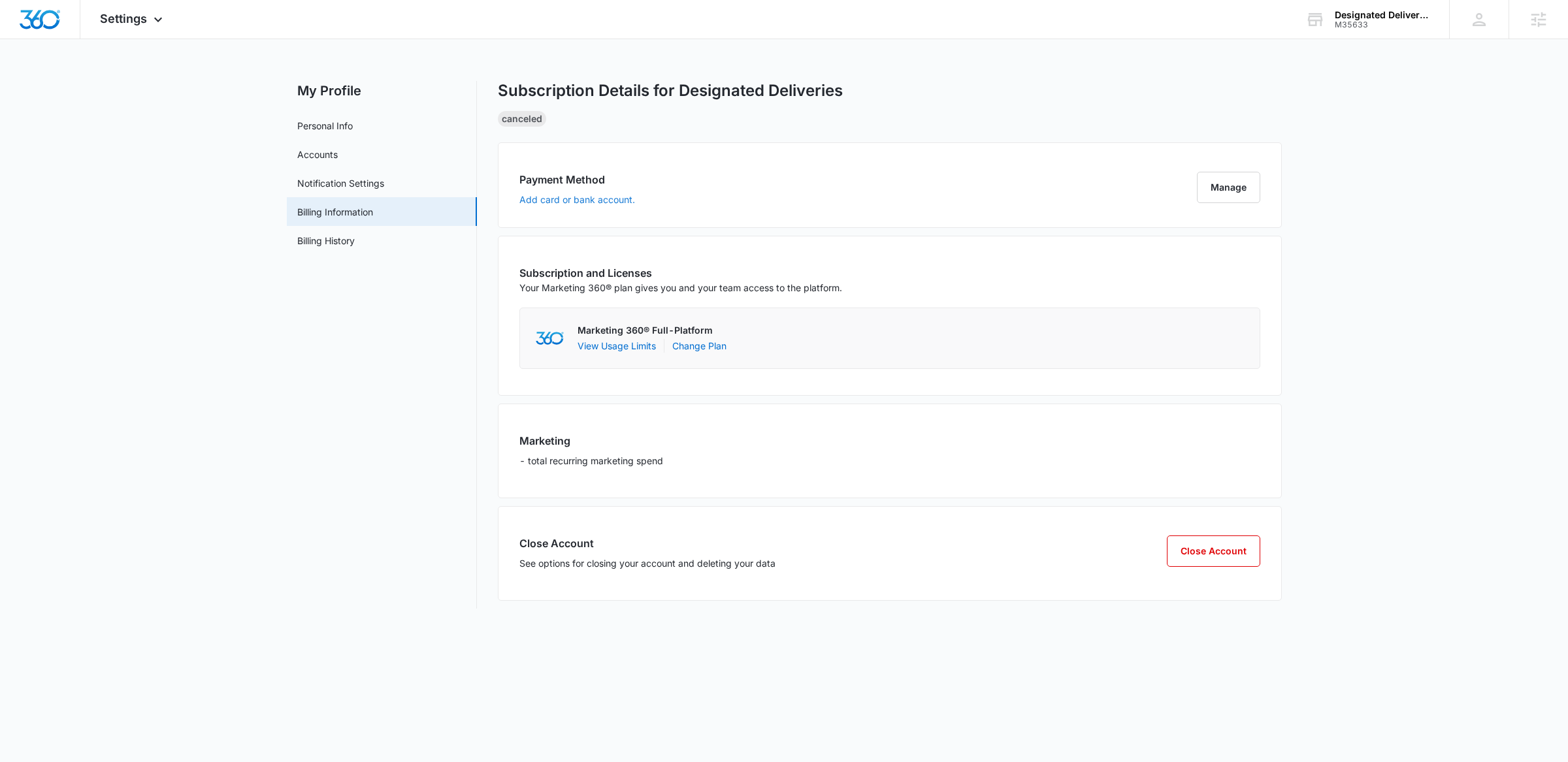
click at [578, 196] on button "Add card or bank account." at bounding box center [577, 200] width 116 height 9
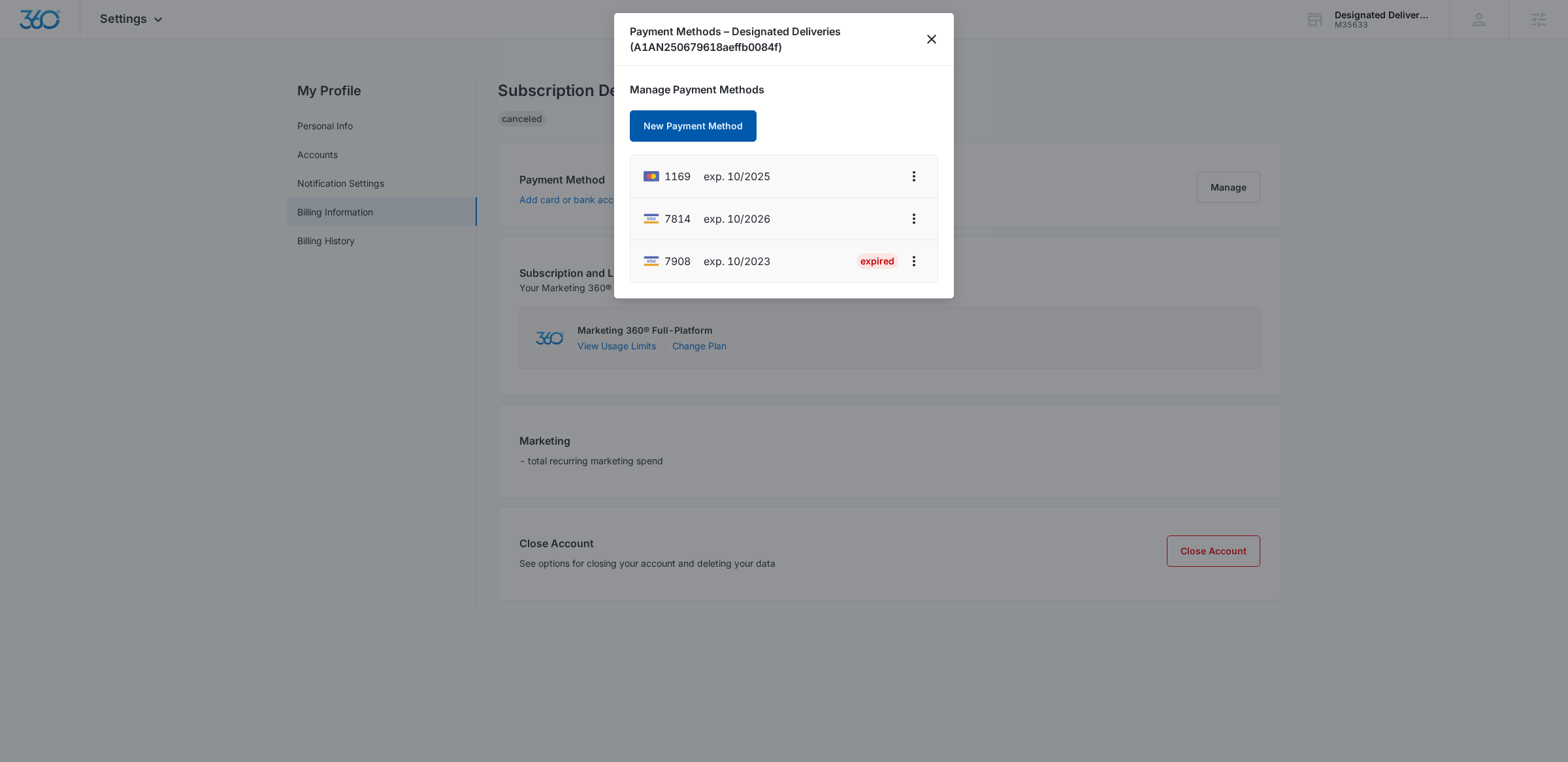
click at [713, 133] on button "New Payment Method" at bounding box center [693, 125] width 127 height 32
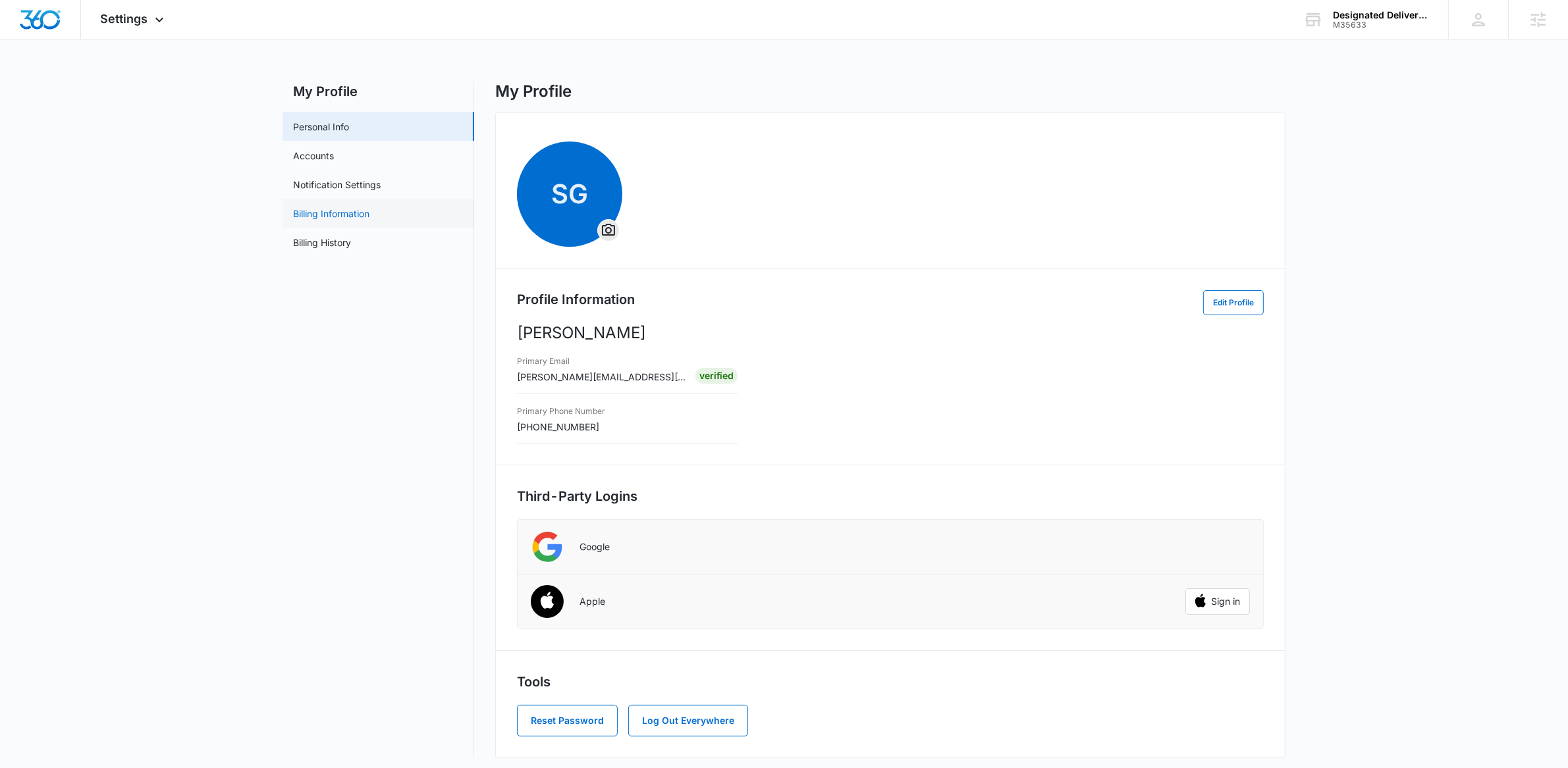
click at [341, 215] on link "Billing Information" at bounding box center [332, 214] width 76 height 14
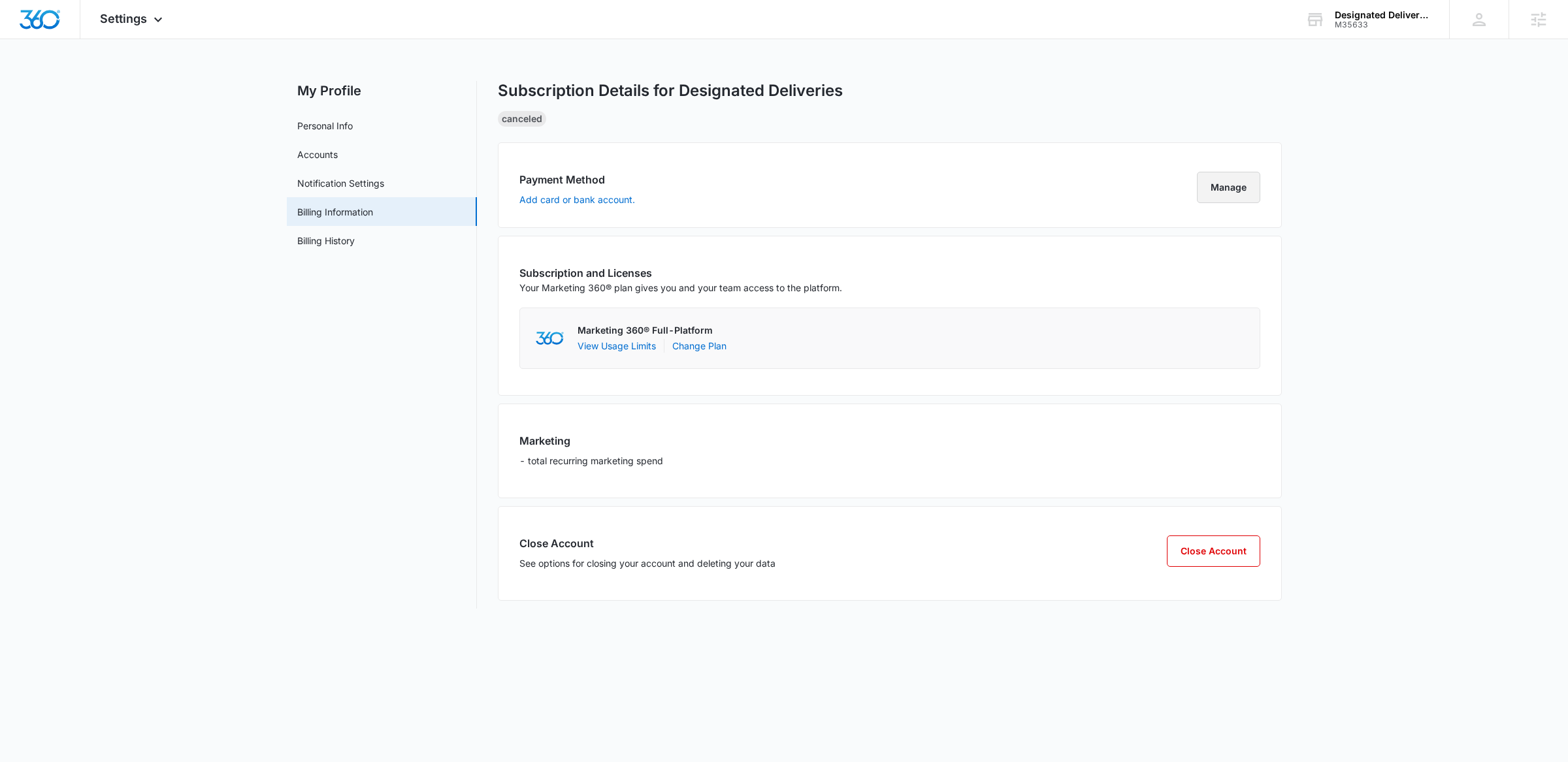
click at [1224, 177] on button "Manage" at bounding box center [1229, 187] width 63 height 32
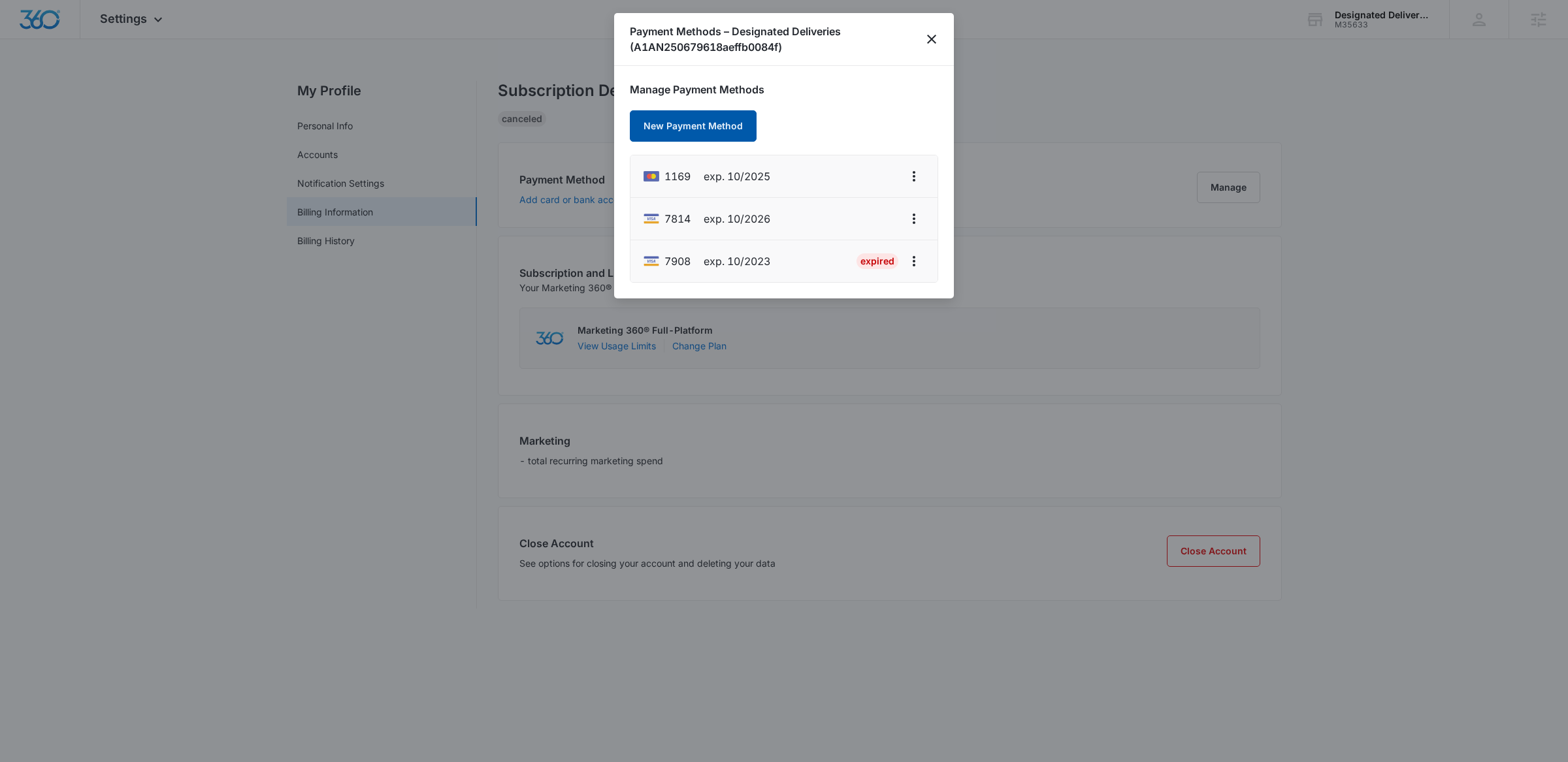
click at [714, 120] on button "New Payment Method" at bounding box center [693, 125] width 127 height 32
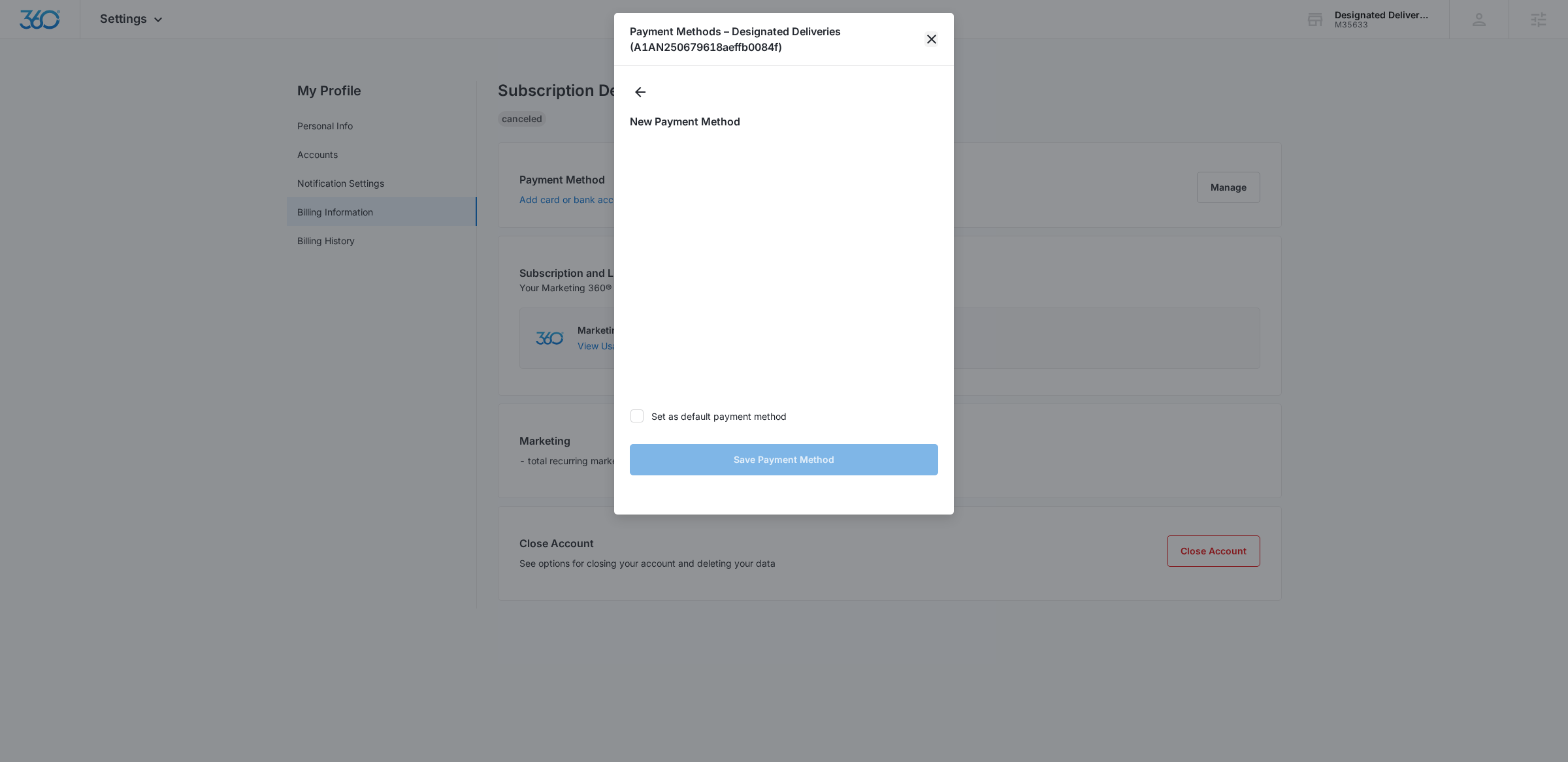
click at [931, 44] on icon "close" at bounding box center [931, 39] width 15 height 15
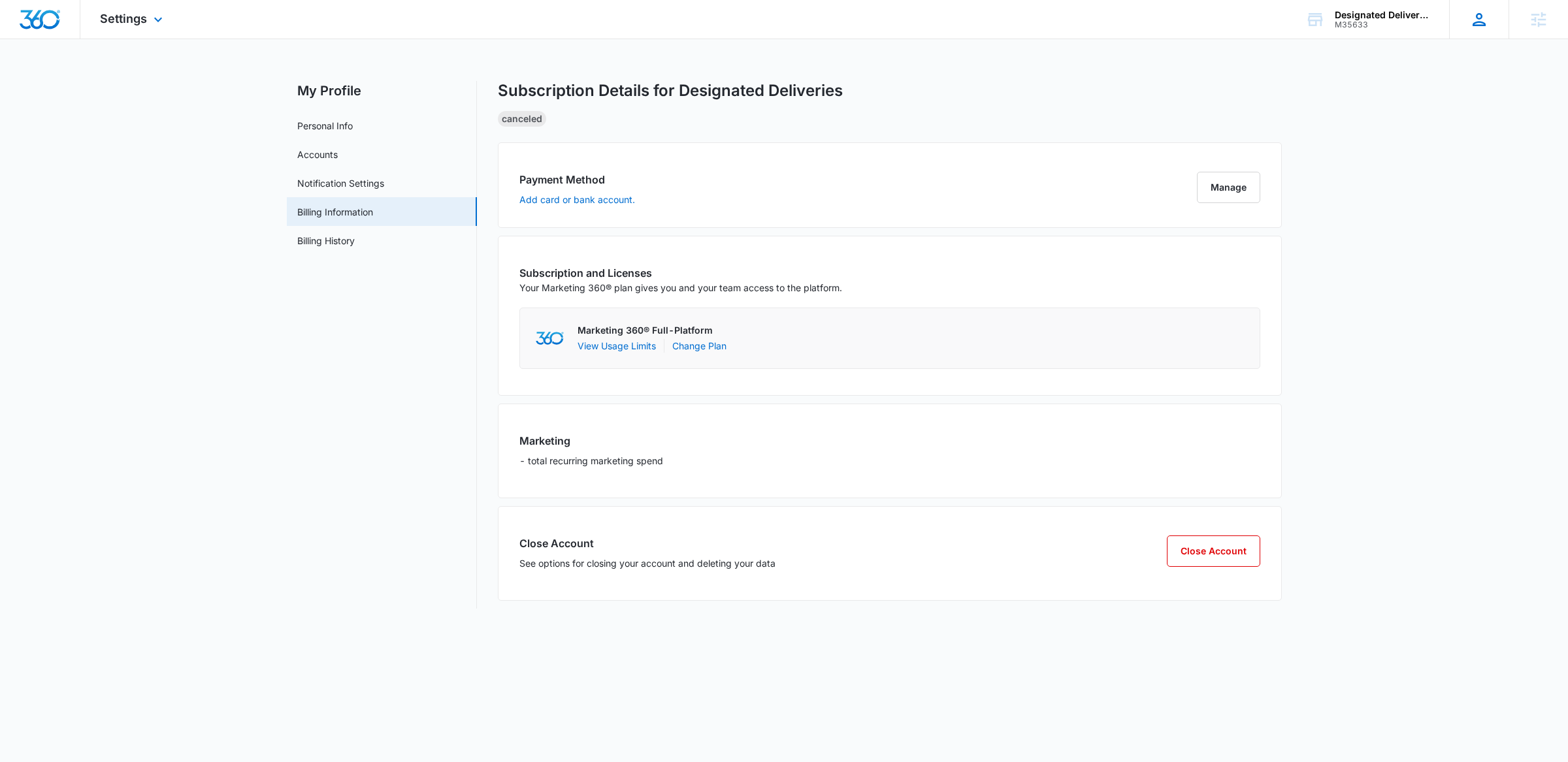
click at [1469, 30] on div "[PERSON_NAME] Gulau [EMAIL_ADDRESS][PERSON_NAME][DOMAIN_NAME] My Profile Notifi…" at bounding box center [1479, 19] width 60 height 39
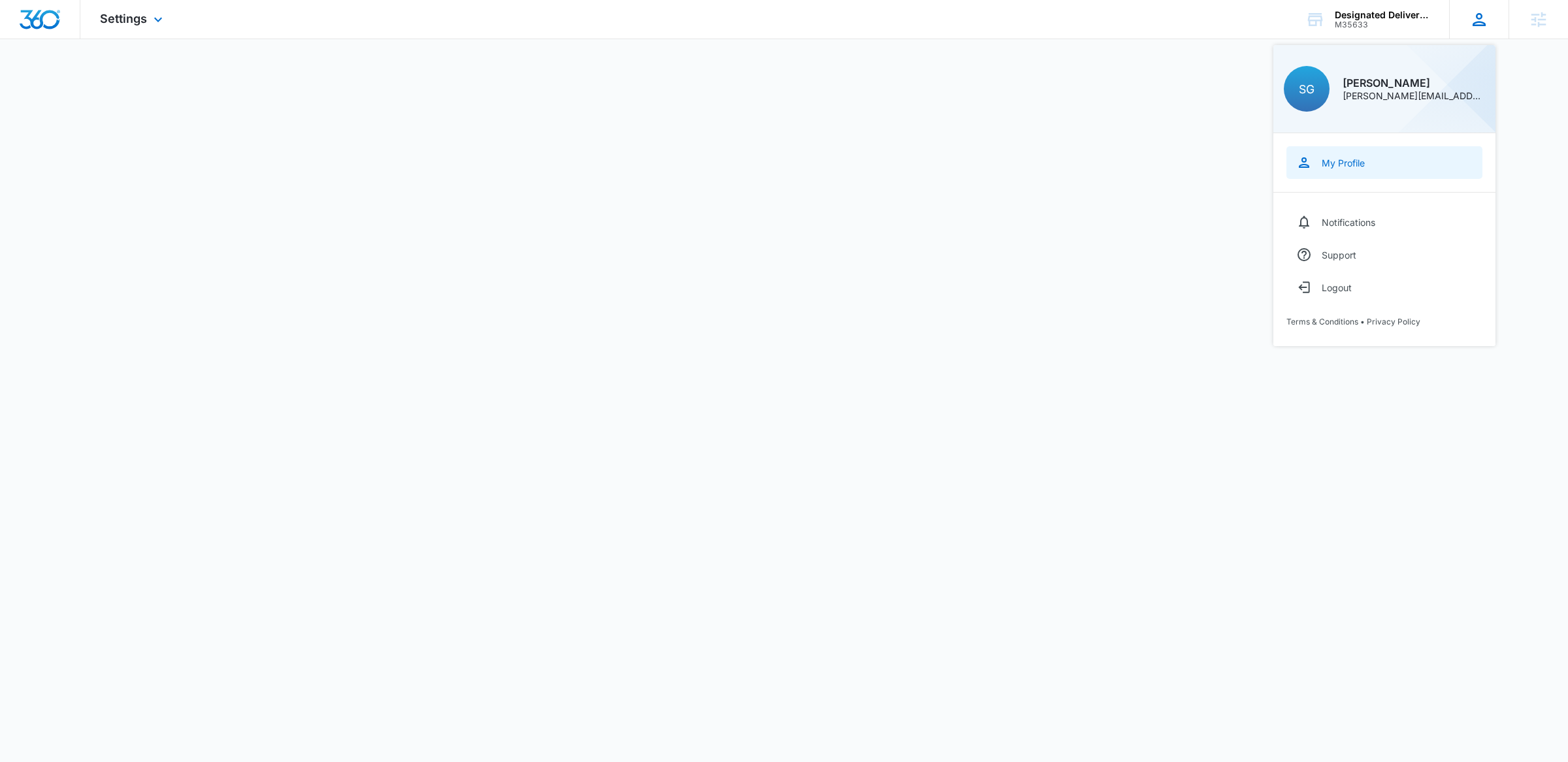
click at [1345, 163] on div "My Profile" at bounding box center [1343, 163] width 43 height 11
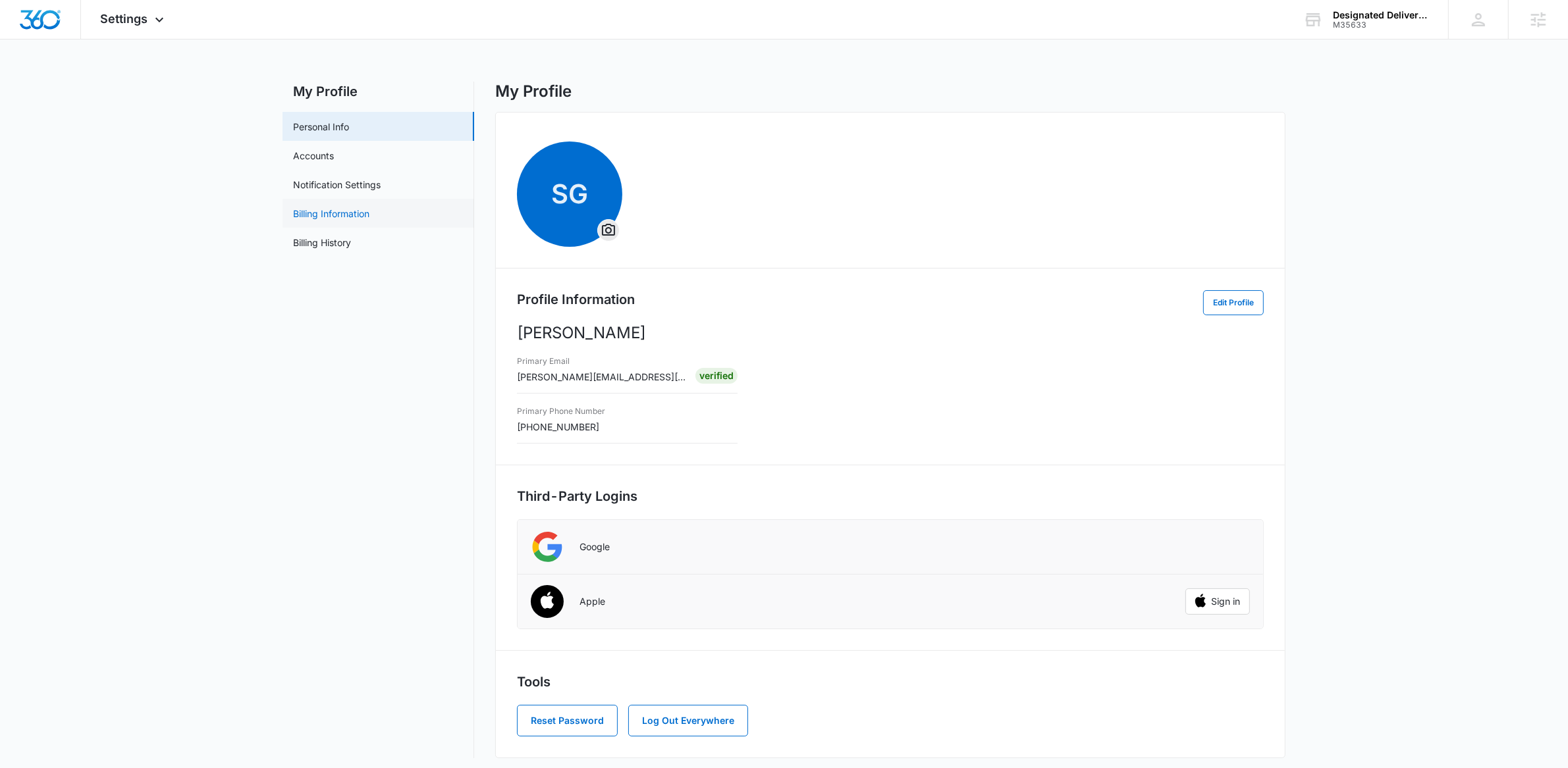
click at [370, 207] on link "Billing Information" at bounding box center [332, 214] width 76 height 14
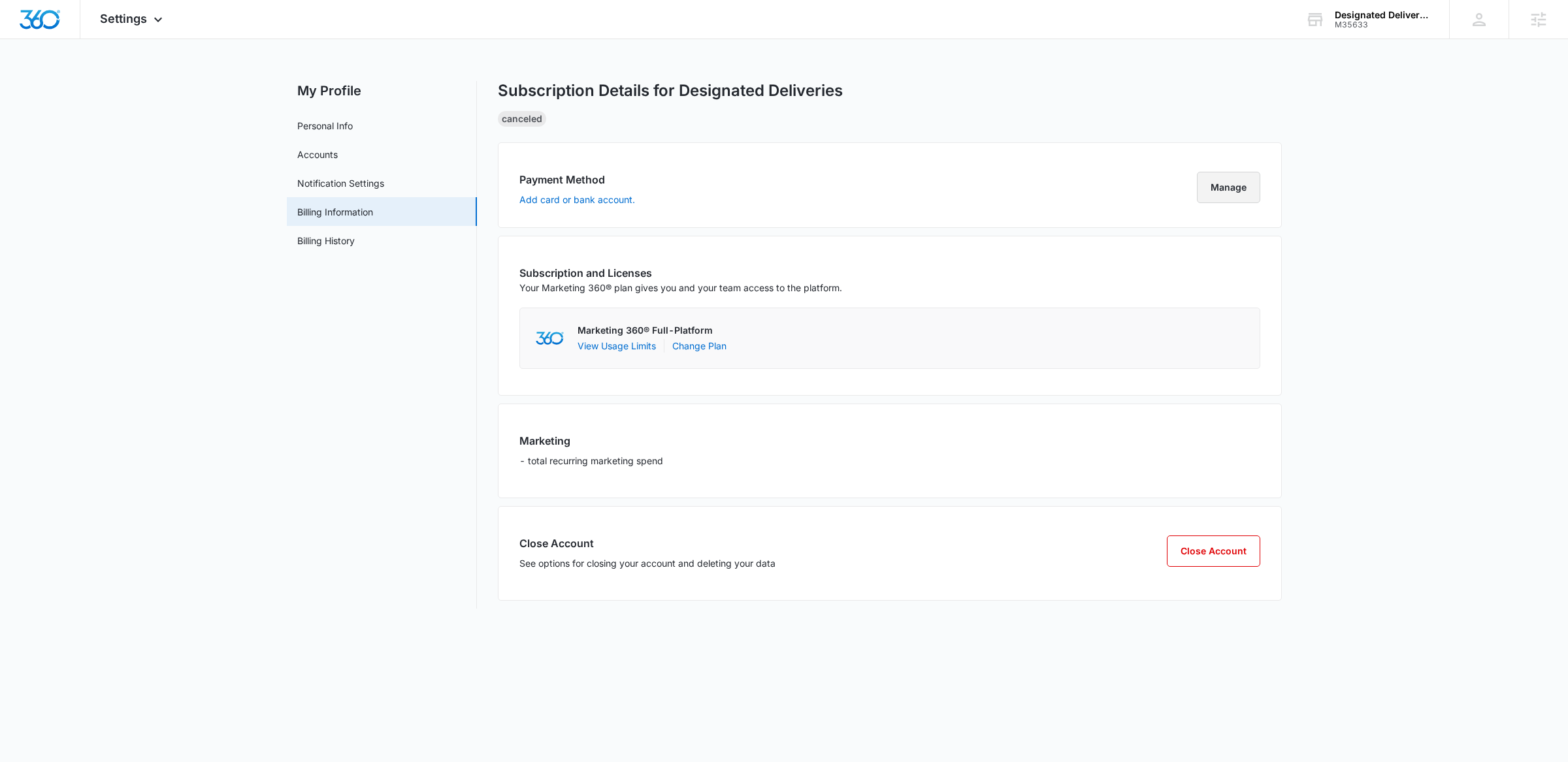
click at [1225, 189] on button "Manage" at bounding box center [1229, 187] width 63 height 32
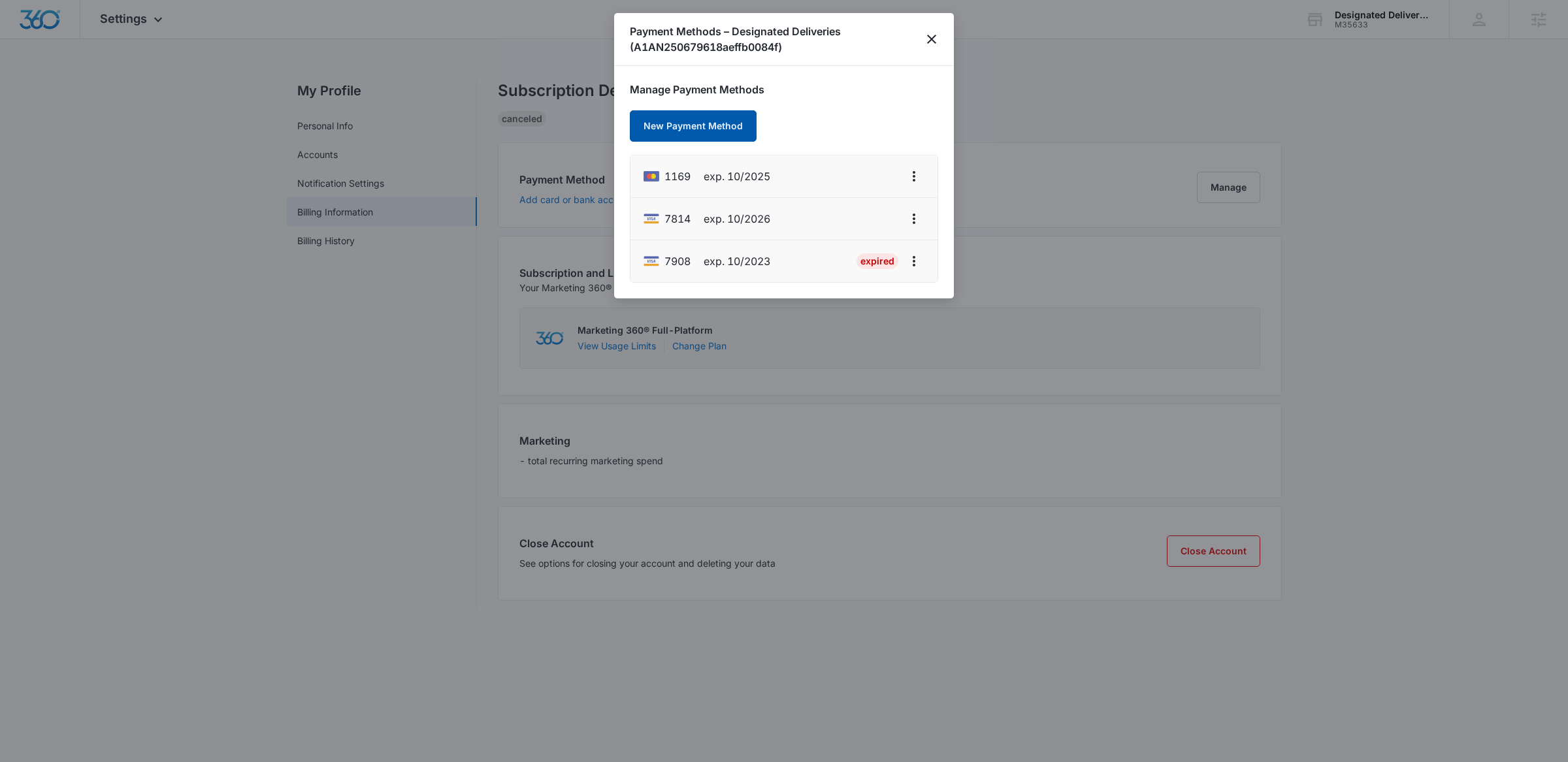
click at [675, 121] on button "New Payment Method" at bounding box center [693, 125] width 127 height 32
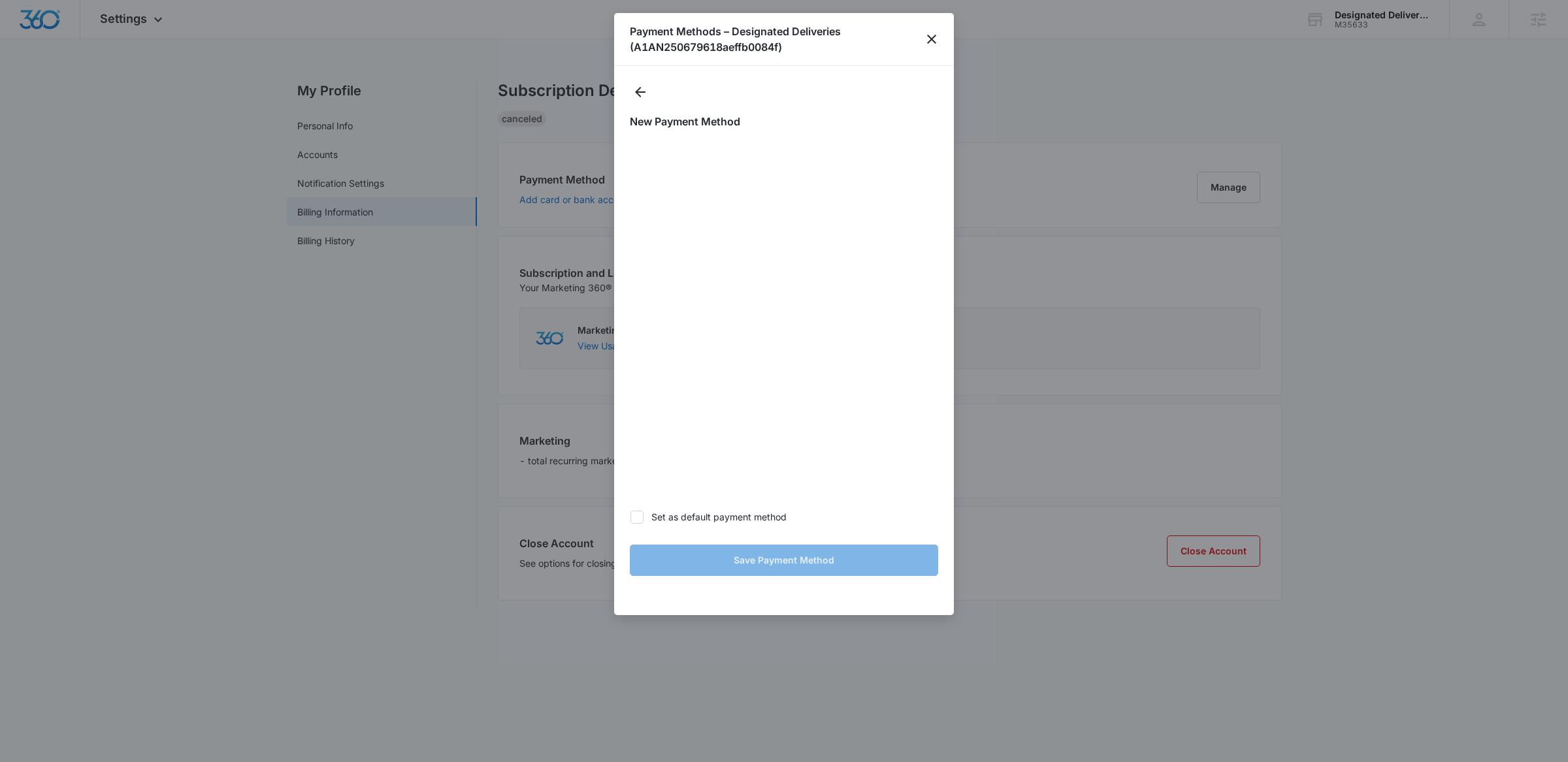
click at [888, 120] on h1 "New Payment Method" at bounding box center [784, 121] width 309 height 15
click at [841, 50] on h1 "Payment Methods – Designated Deliveries (A1AN250679618aeffb0084f)" at bounding box center [777, 39] width 295 height 32
click at [844, 74] on div "New Payment Method Set as default payment method Save Payment Method" at bounding box center [784, 341] width 340 height 550
